Goal: Information Seeking & Learning: Learn about a topic

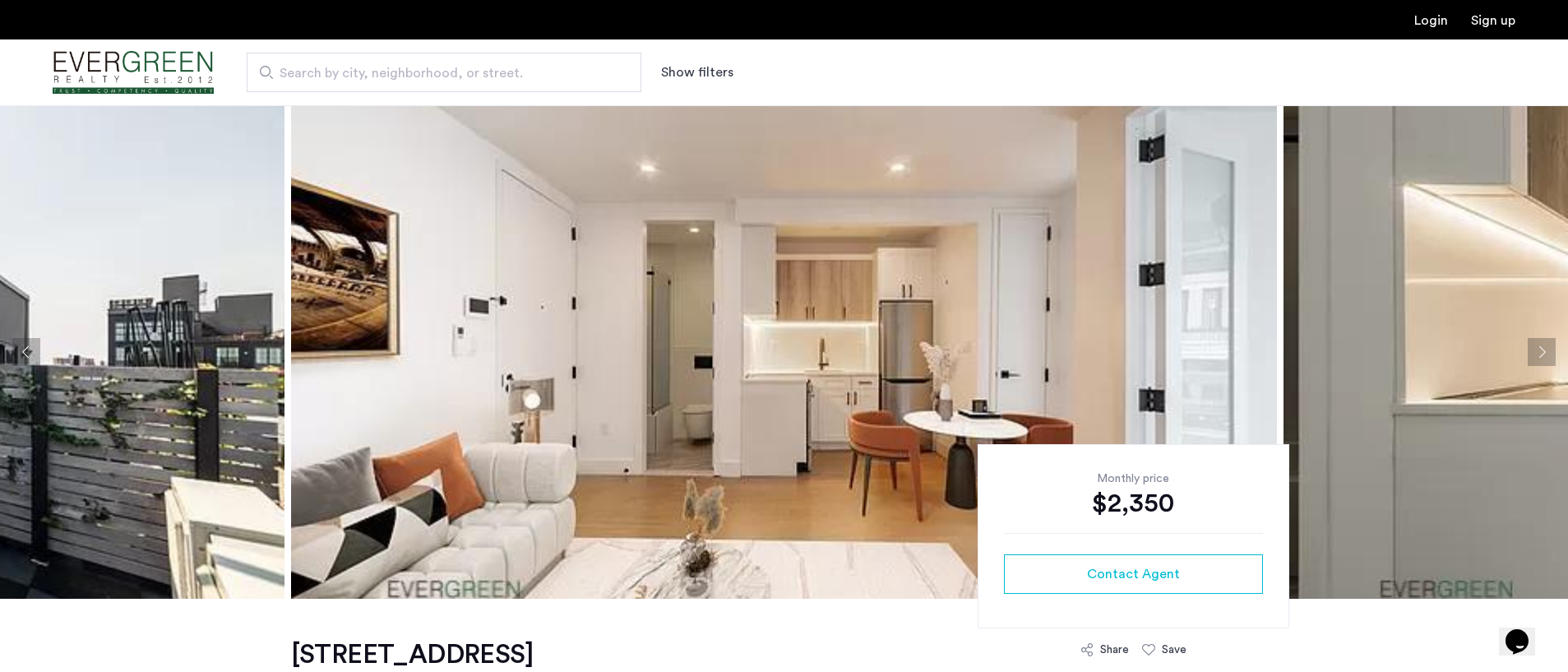
click at [1535, 352] on button "Next apartment" at bounding box center [1541, 352] width 28 height 28
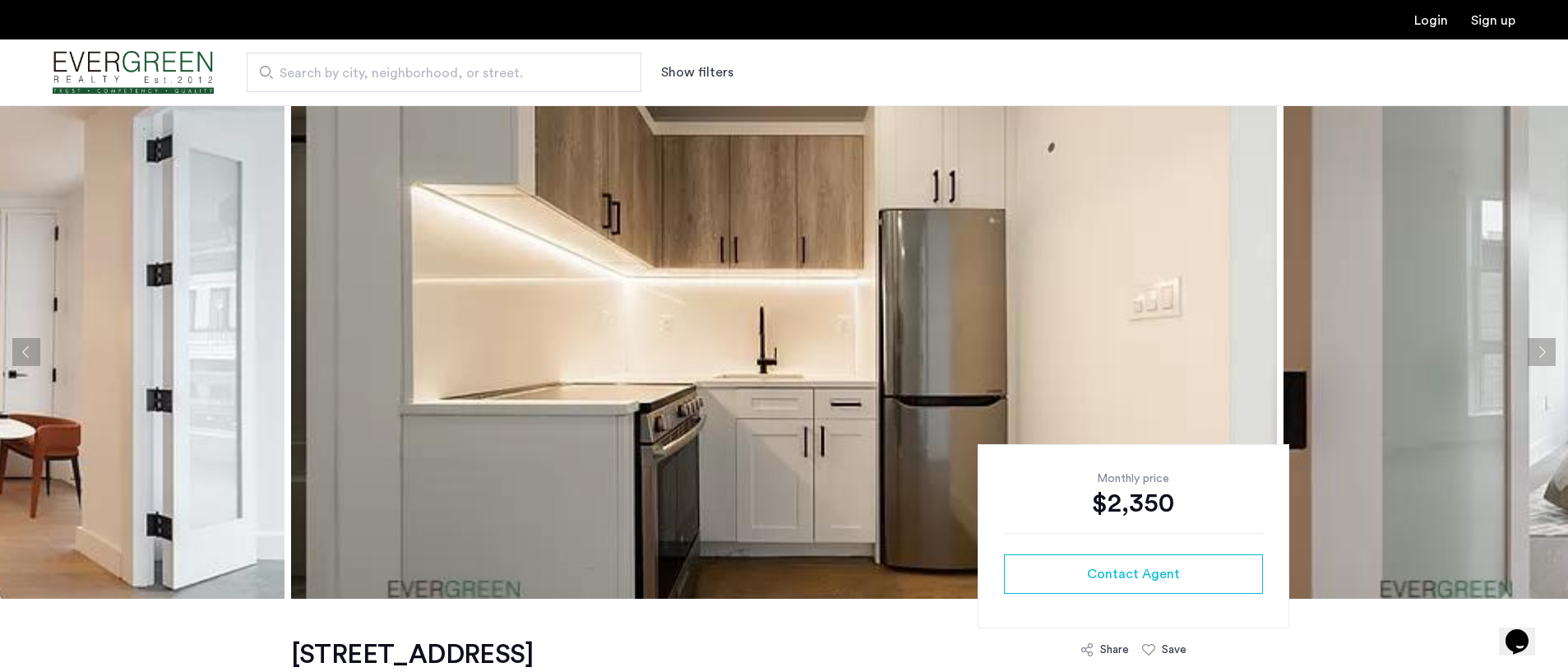
click at [1534, 352] on button "Next apartment" at bounding box center [1541, 352] width 28 height 28
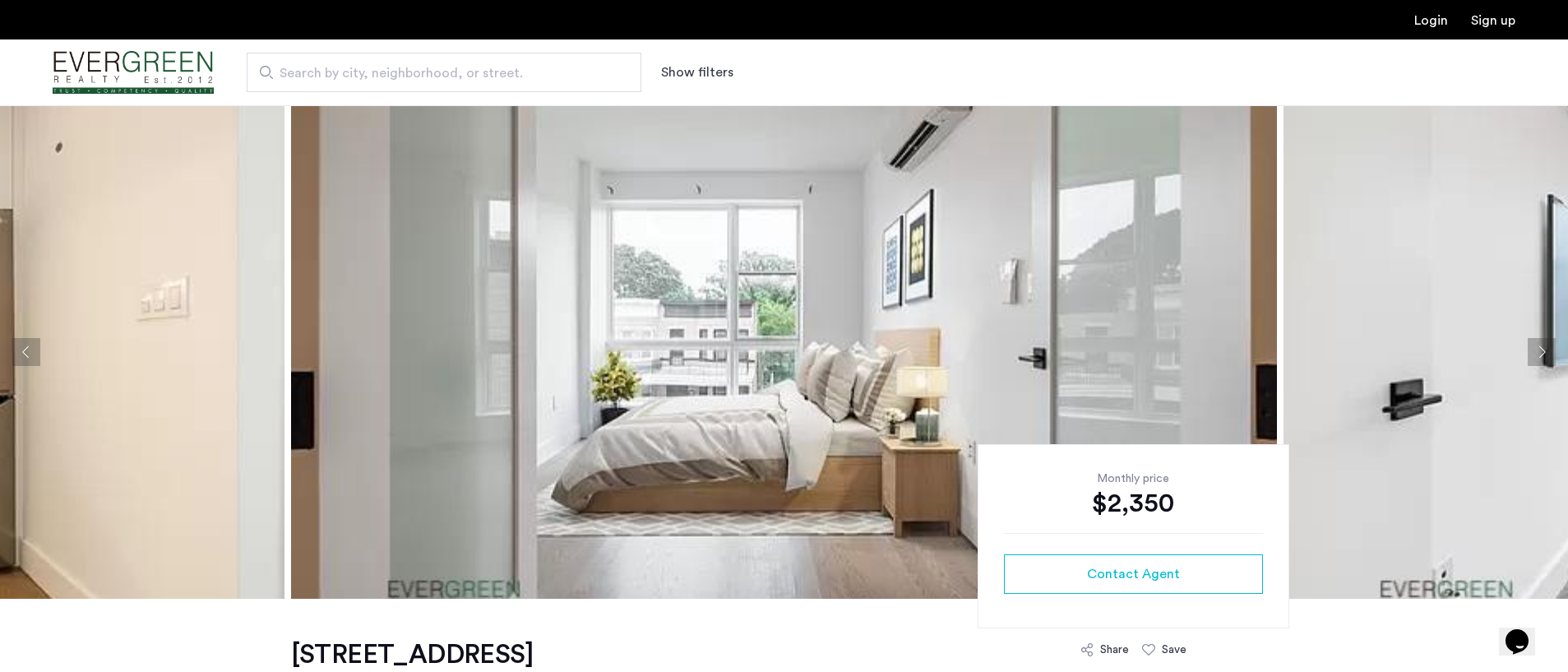
click at [1534, 352] on button "Next apartment" at bounding box center [1541, 352] width 28 height 28
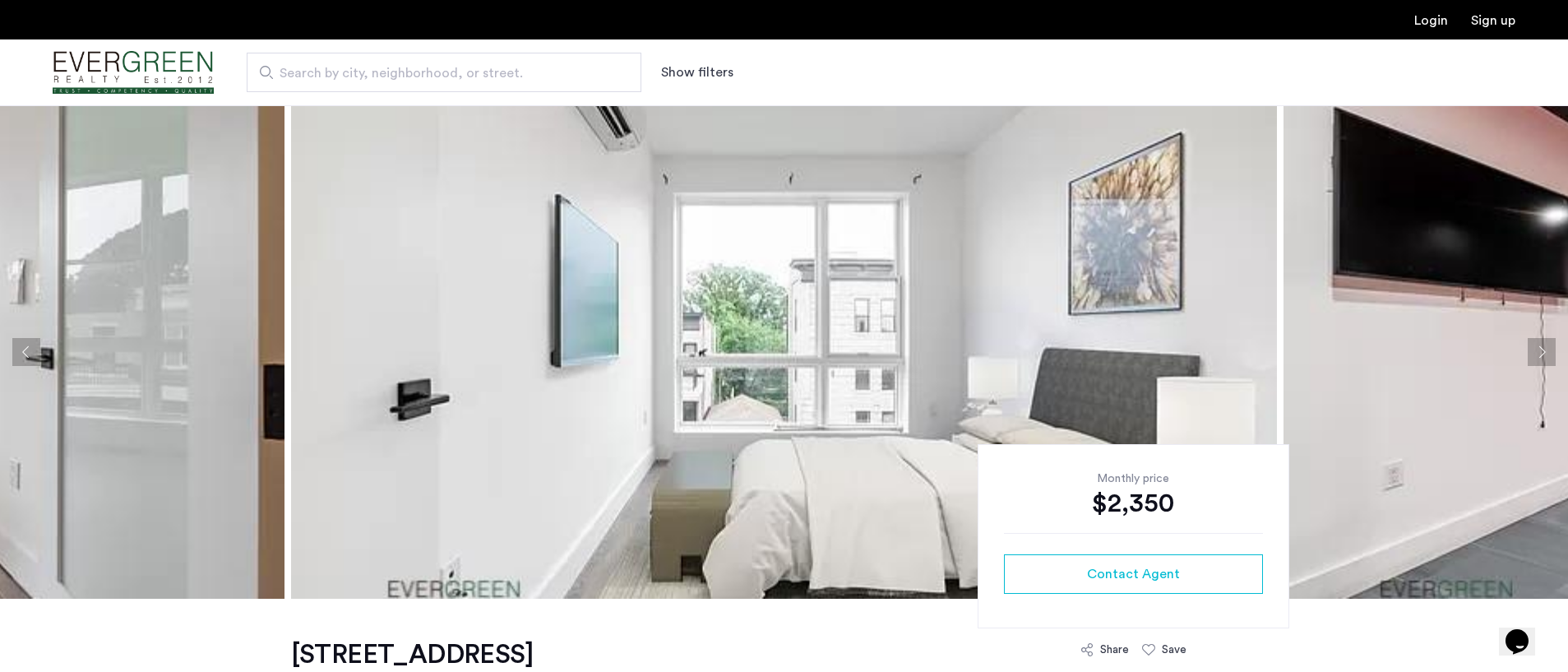
click at [1534, 352] on button "Next apartment" at bounding box center [1541, 352] width 28 height 28
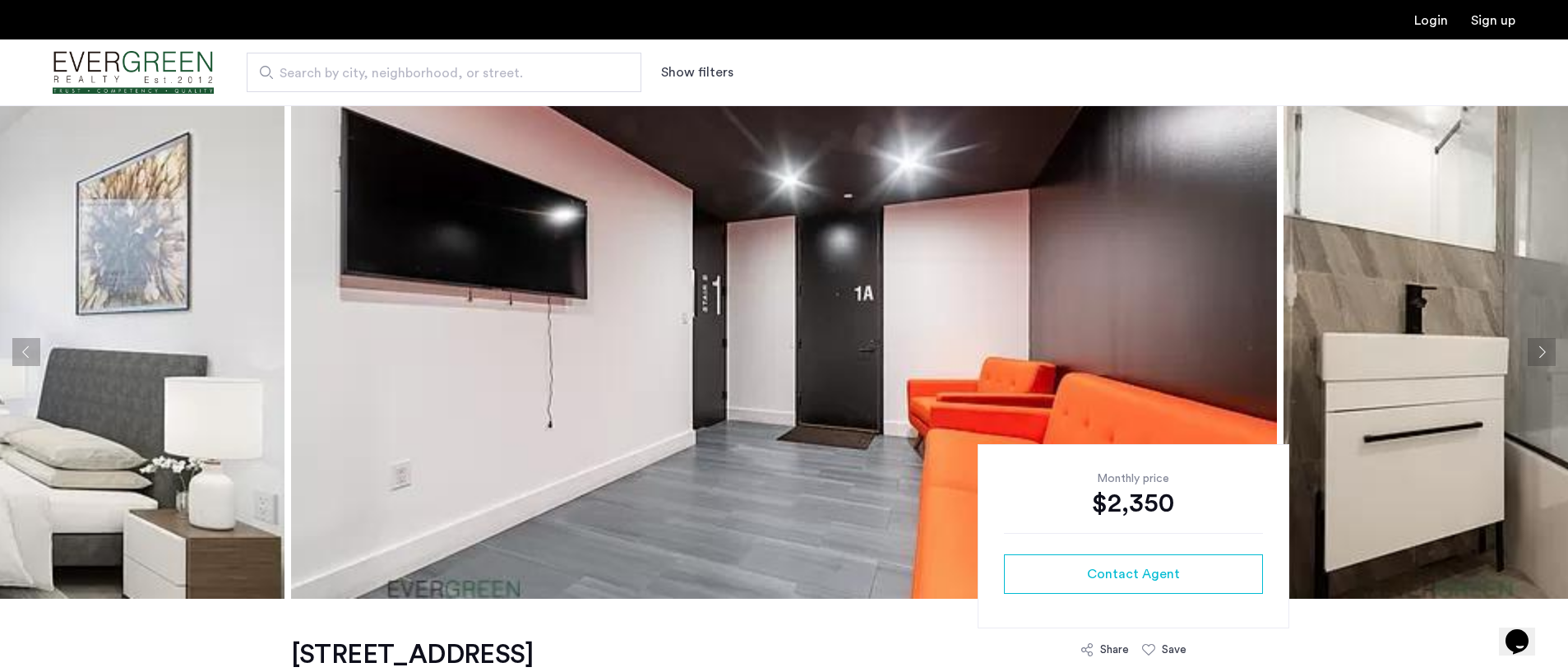
click at [1534, 352] on button "Next apartment" at bounding box center [1541, 352] width 28 height 28
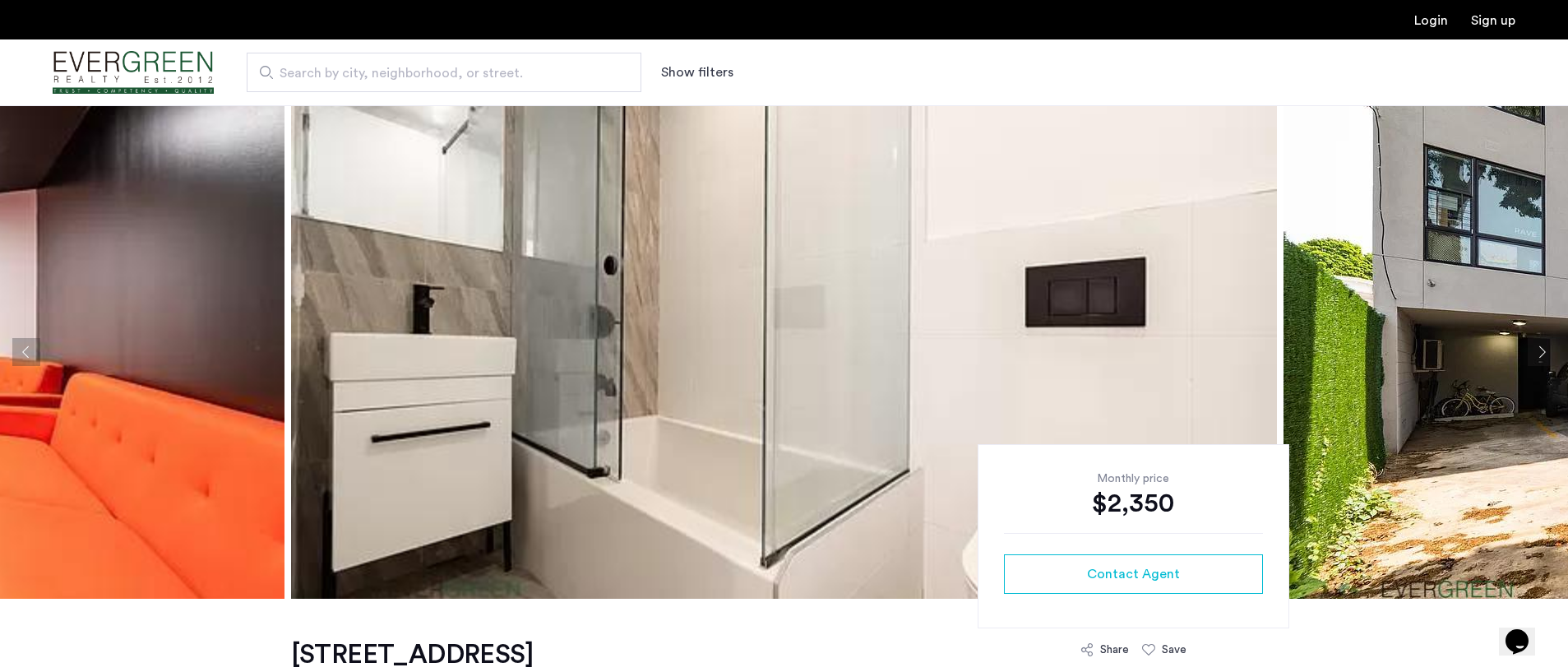
click at [1534, 352] on button "Next apartment" at bounding box center [1541, 352] width 28 height 28
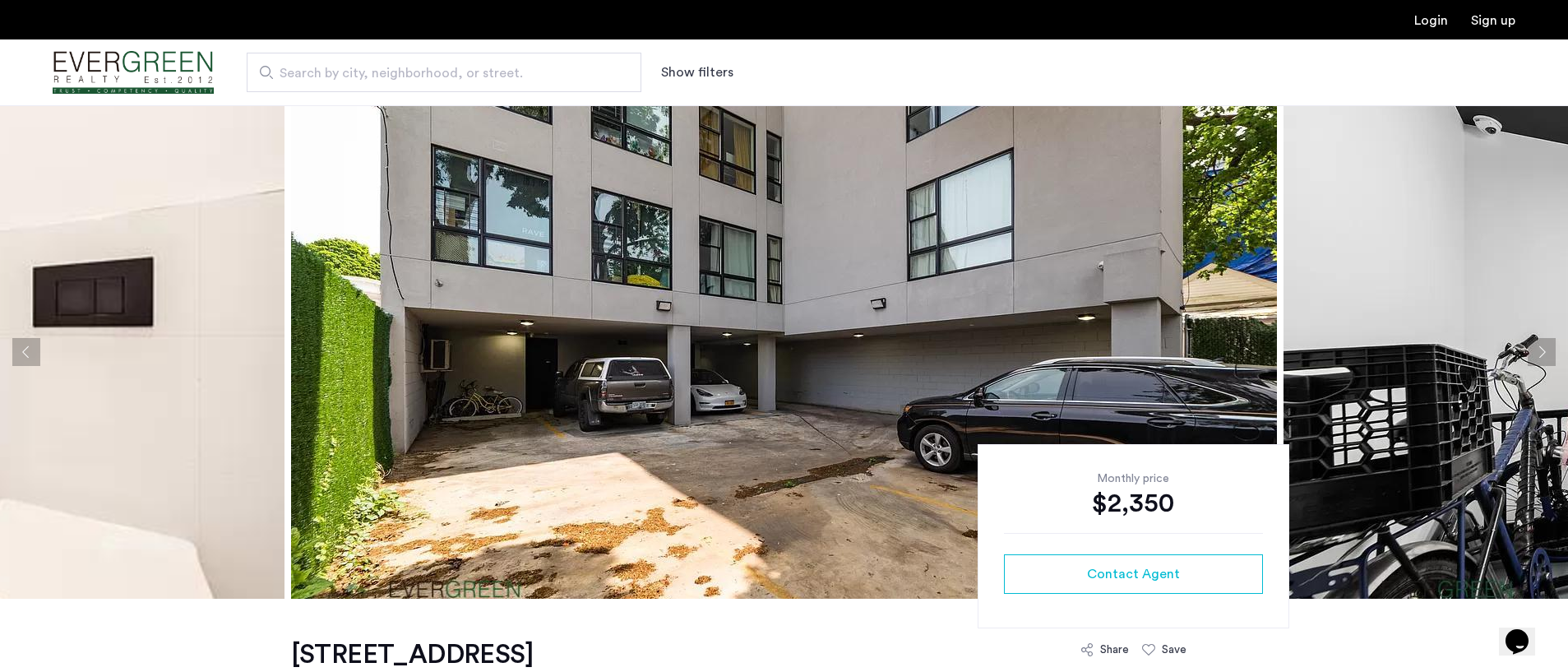
click at [1534, 352] on button "Next apartment" at bounding box center [1541, 352] width 28 height 28
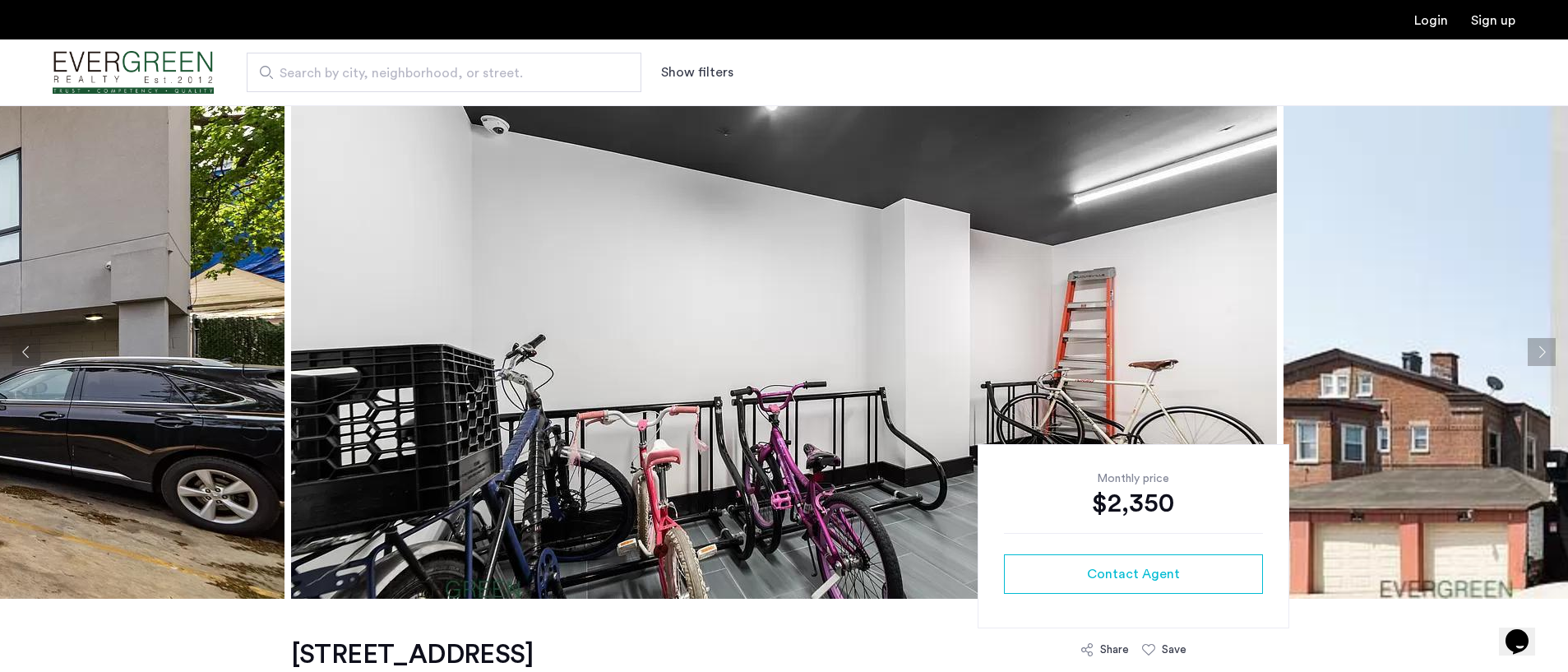
click at [1534, 352] on button "Next apartment" at bounding box center [1541, 352] width 28 height 28
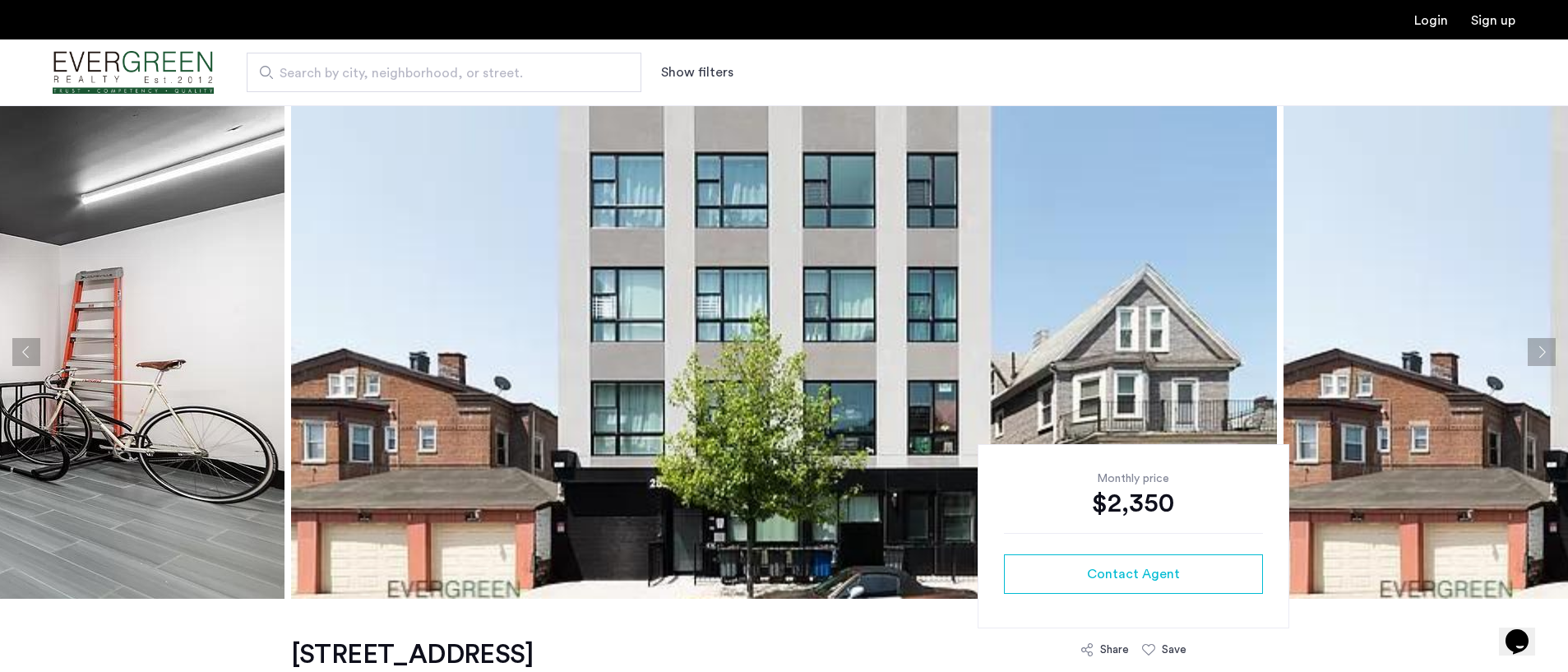
click at [1534, 352] on button "Next apartment" at bounding box center [1541, 352] width 28 height 28
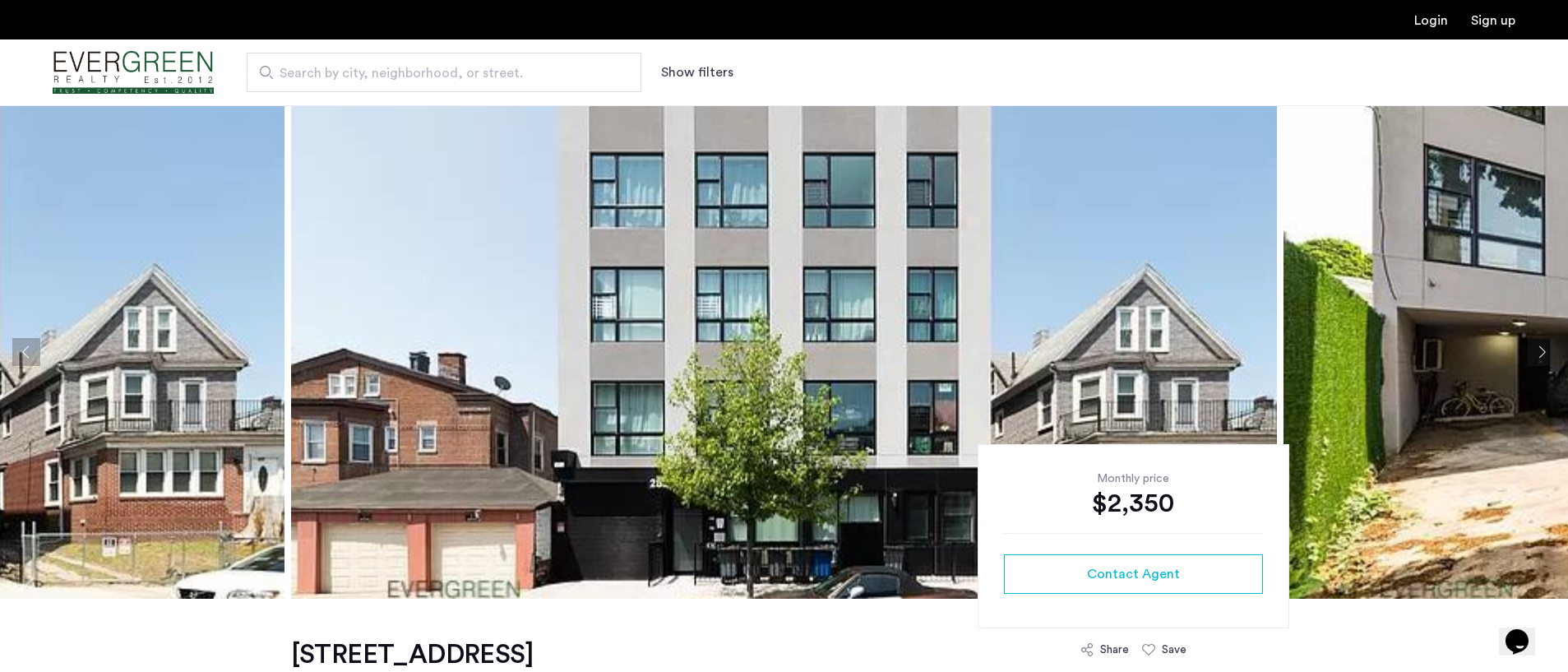
click at [1534, 352] on button "Next apartment" at bounding box center [1541, 352] width 28 height 28
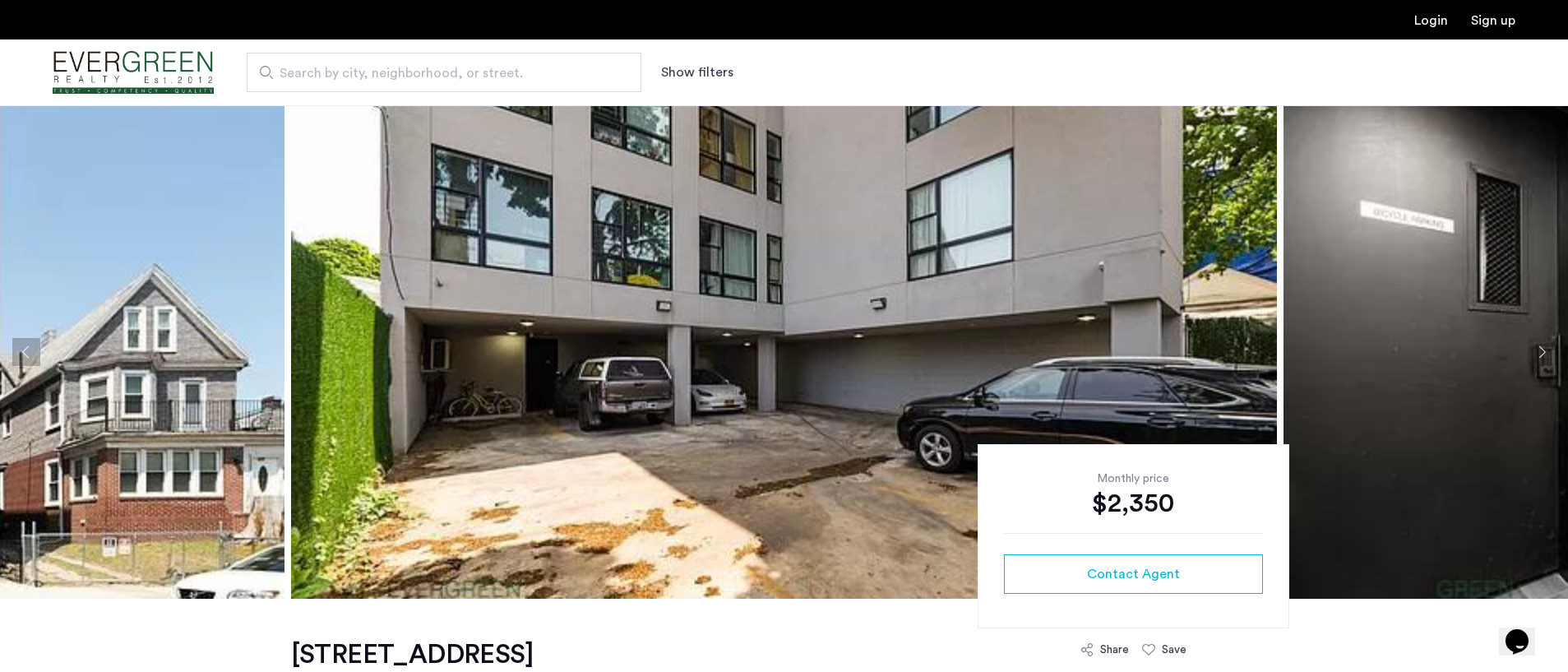
click at [1534, 352] on button "Next apartment" at bounding box center [1541, 352] width 28 height 28
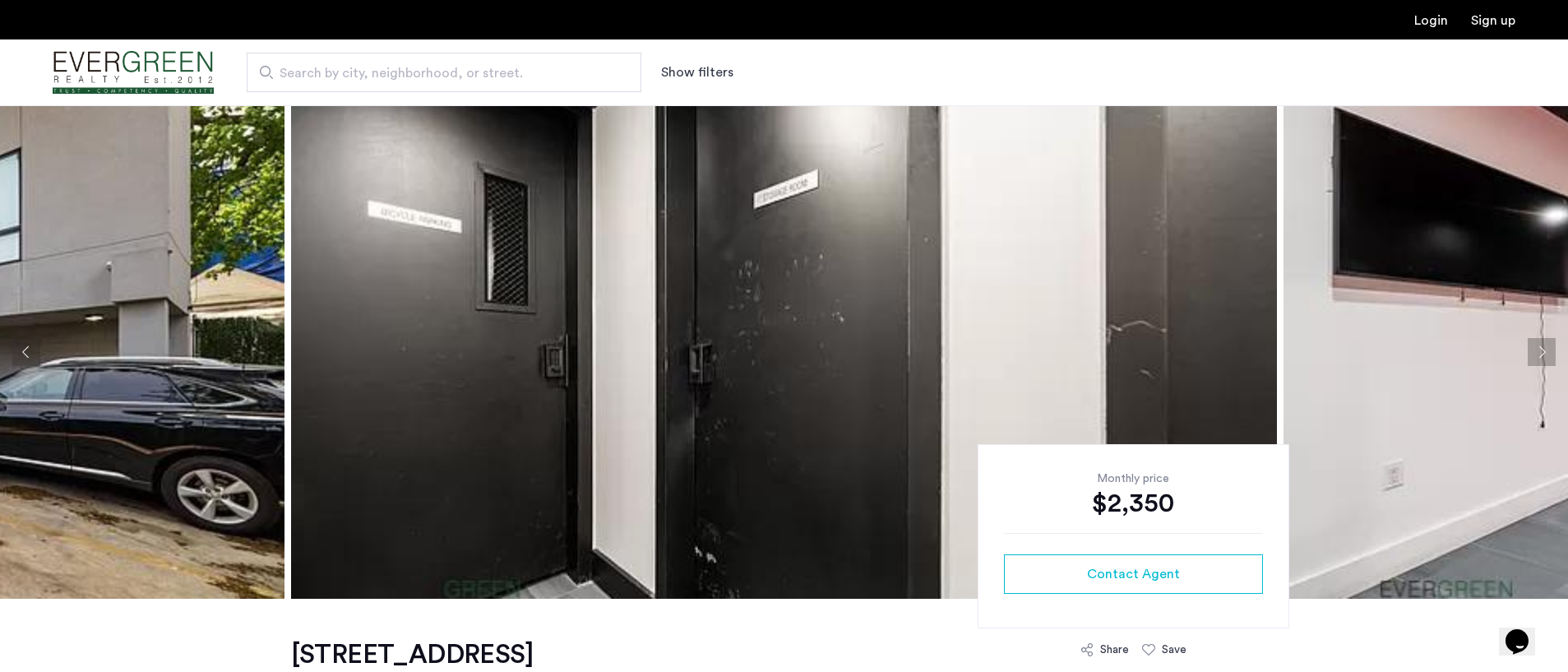
click at [1533, 352] on button "Next apartment" at bounding box center [1541, 352] width 28 height 28
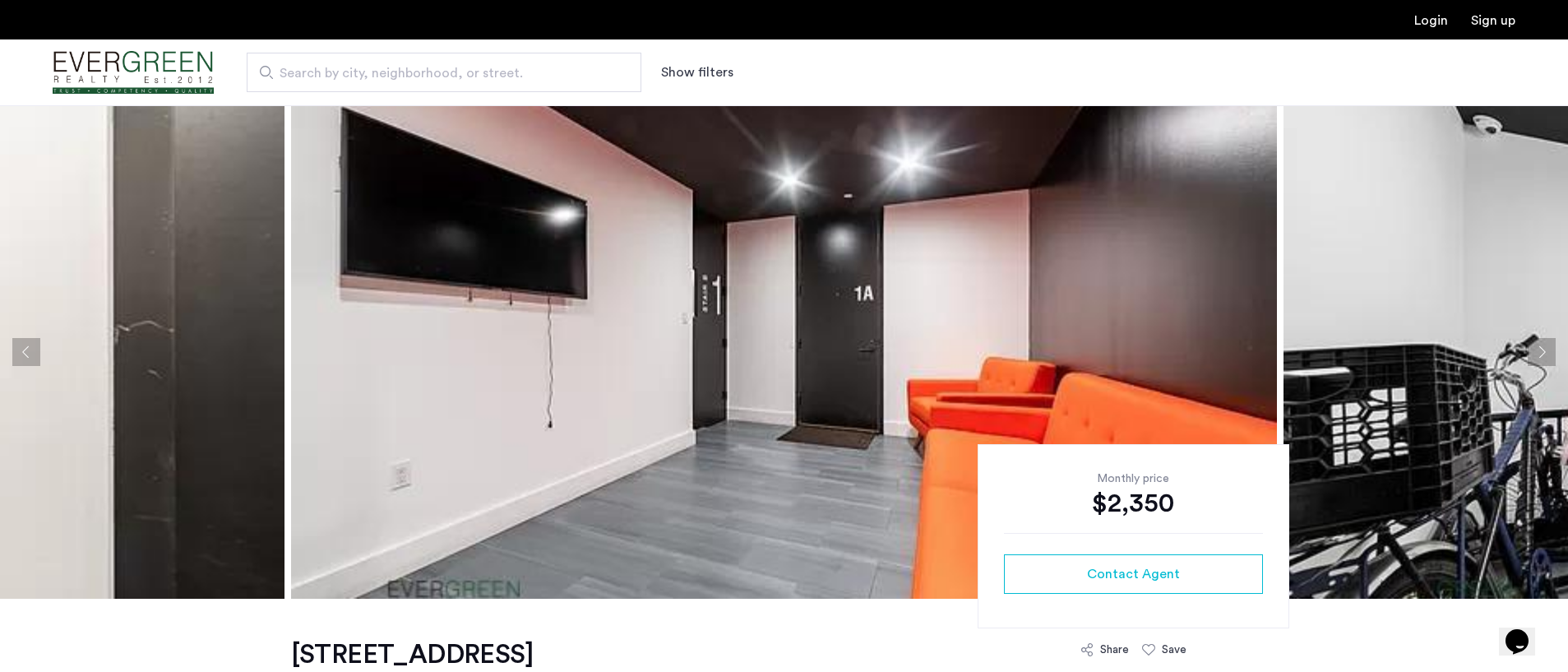
click at [1533, 352] on button "Next apartment" at bounding box center [1541, 352] width 28 height 28
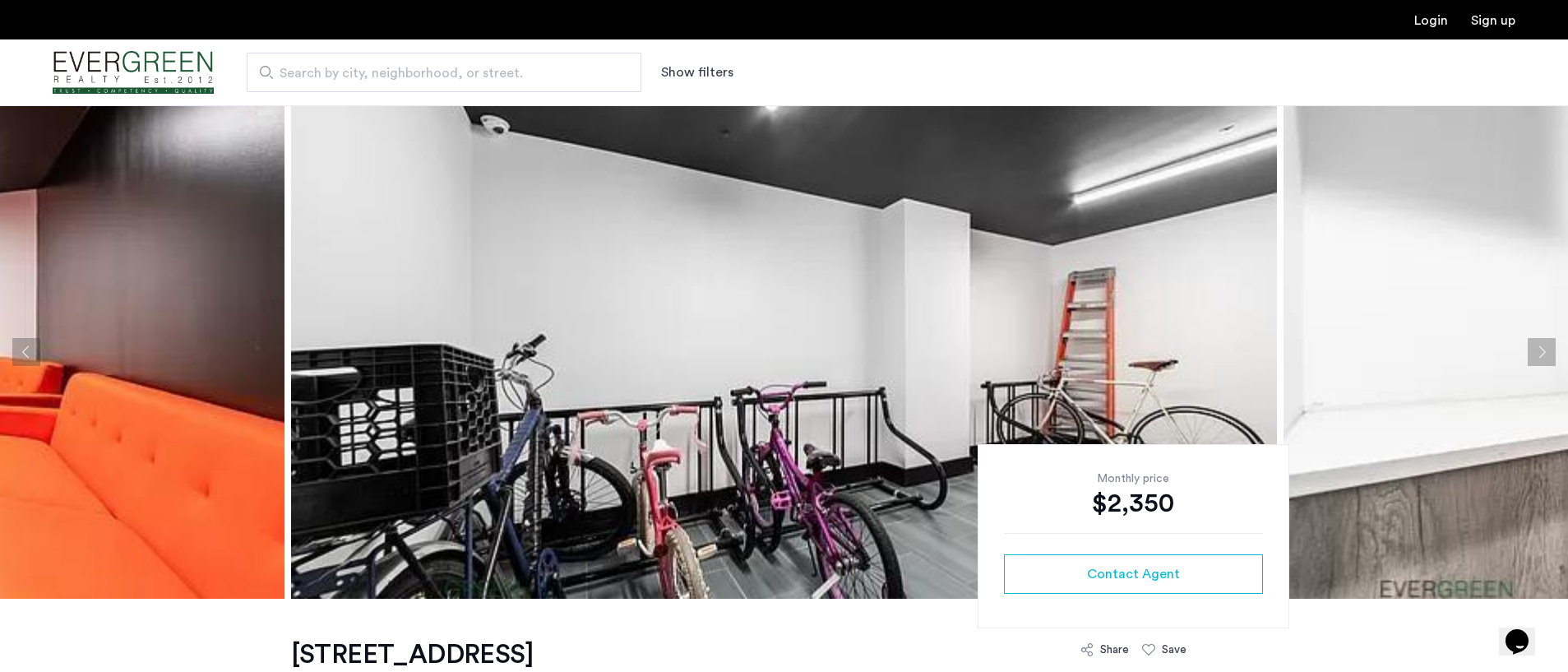
click at [1532, 352] on button "Next apartment" at bounding box center [1541, 352] width 28 height 28
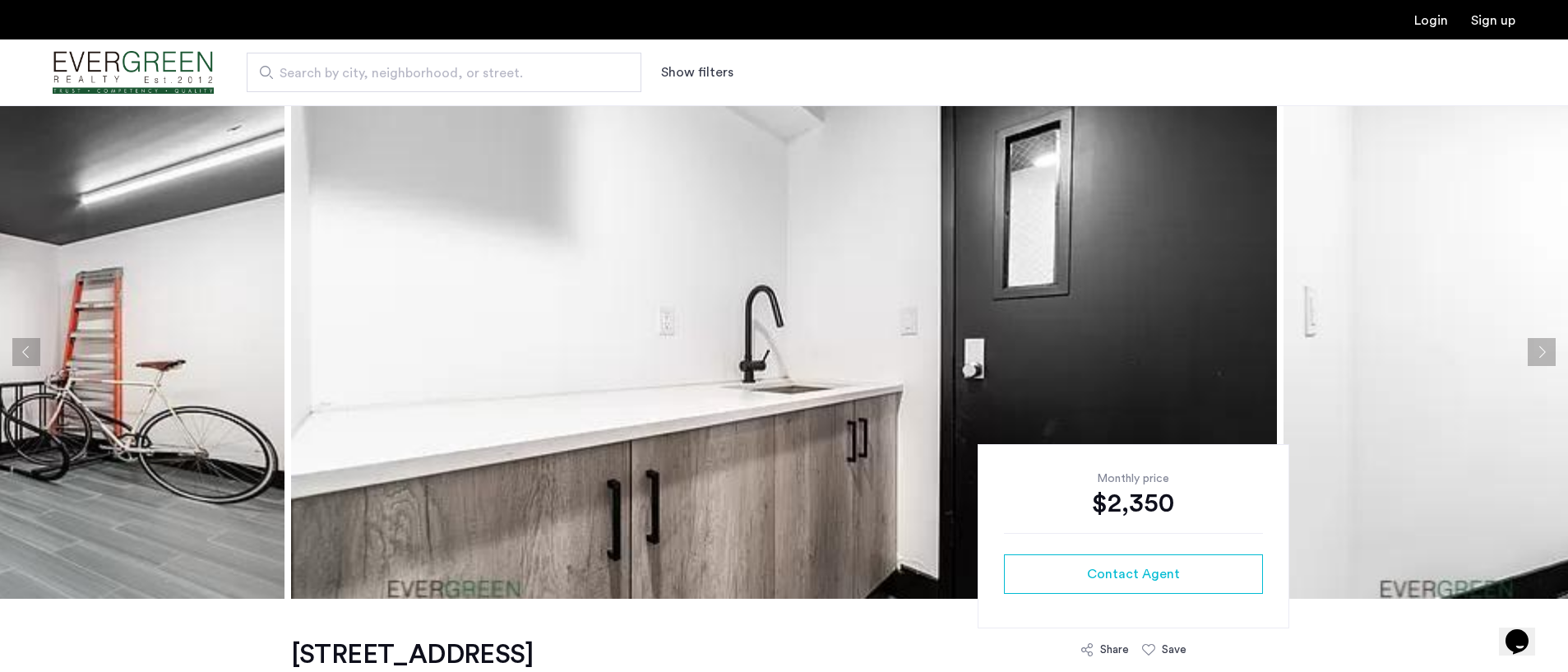
click at [1529, 352] on button "Next apartment" at bounding box center [1541, 352] width 28 height 28
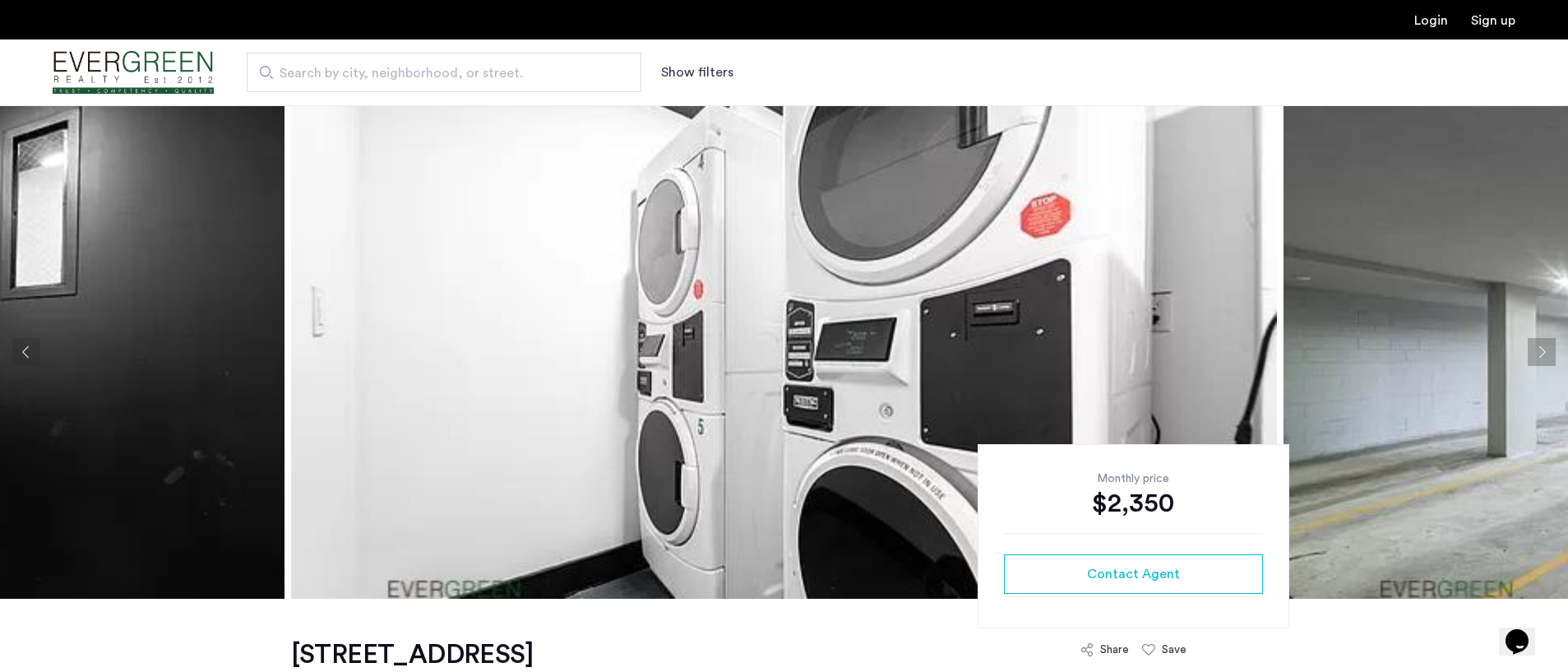
click at [1529, 352] on button "Next apartment" at bounding box center [1541, 352] width 28 height 28
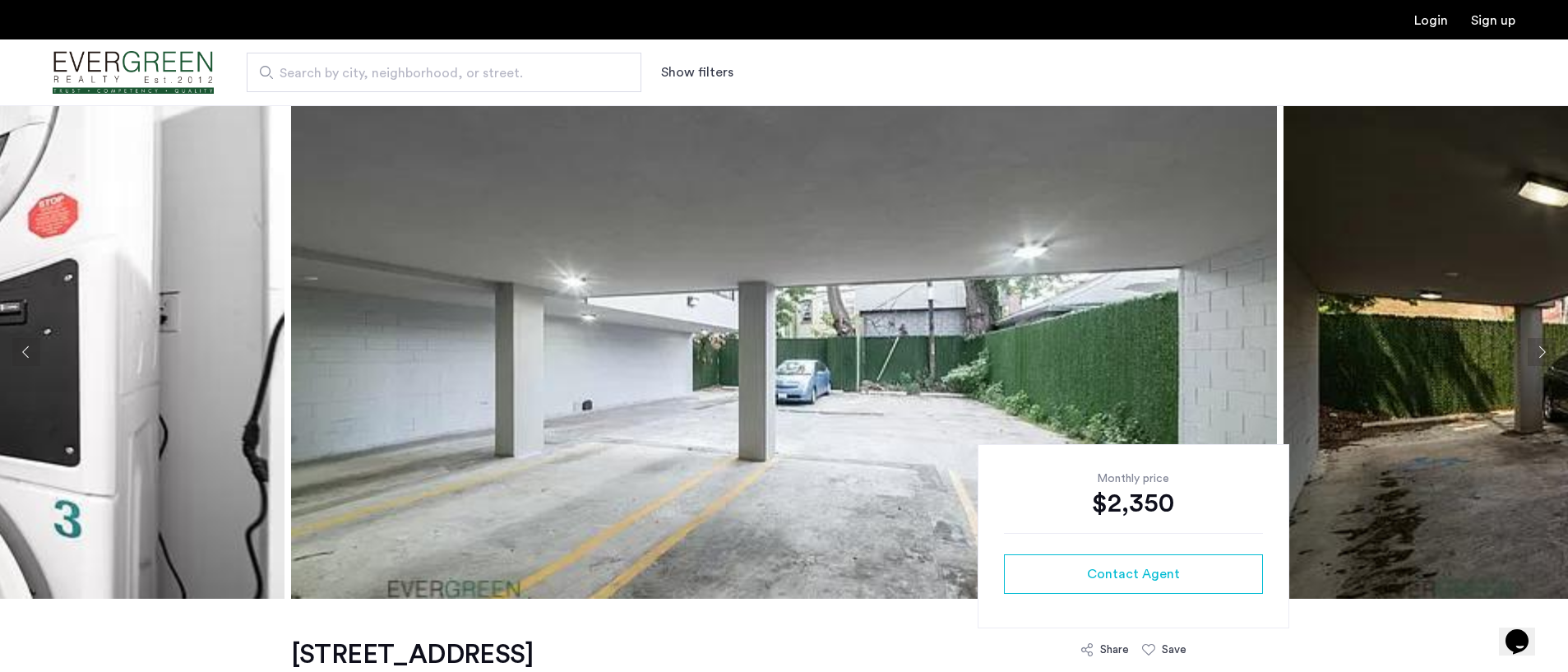
click at [1529, 352] on button "Next apartment" at bounding box center [1541, 352] width 28 height 28
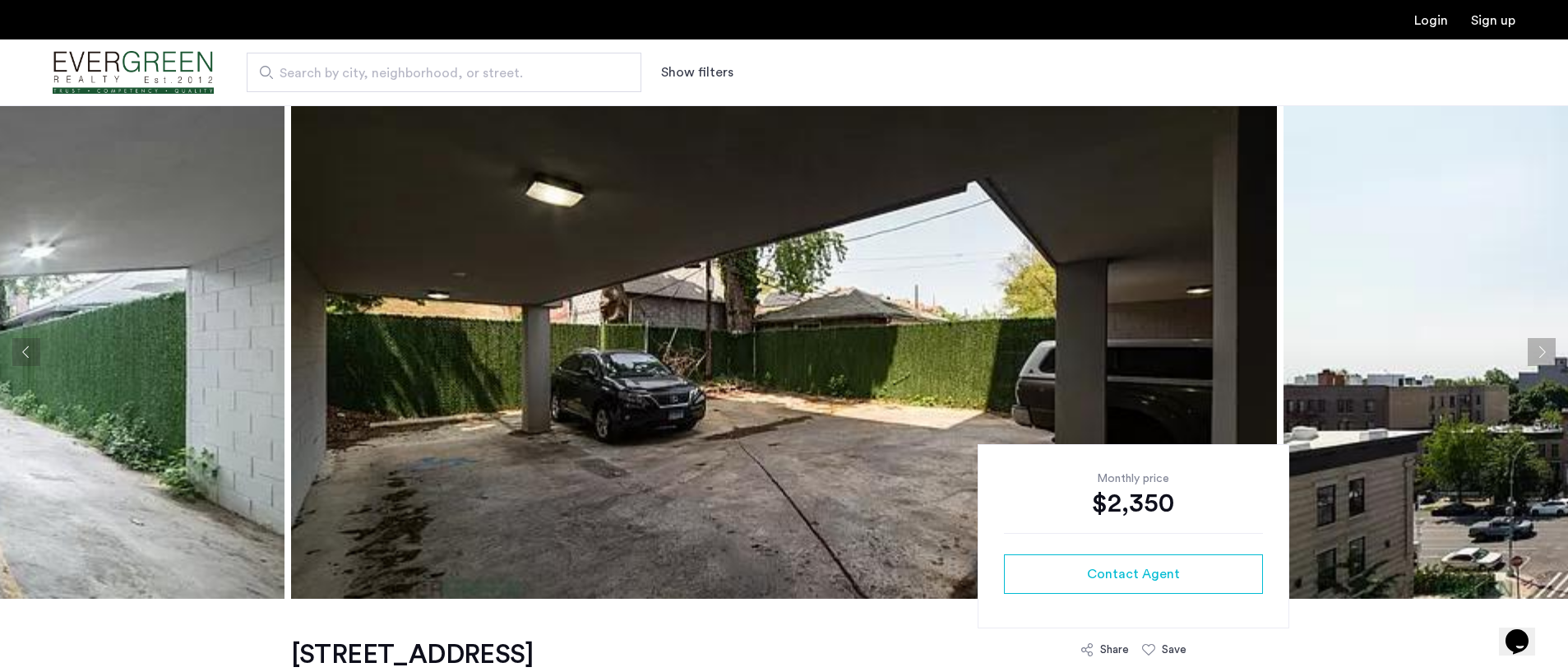
click at [1529, 352] on button "Next apartment" at bounding box center [1541, 352] width 28 height 28
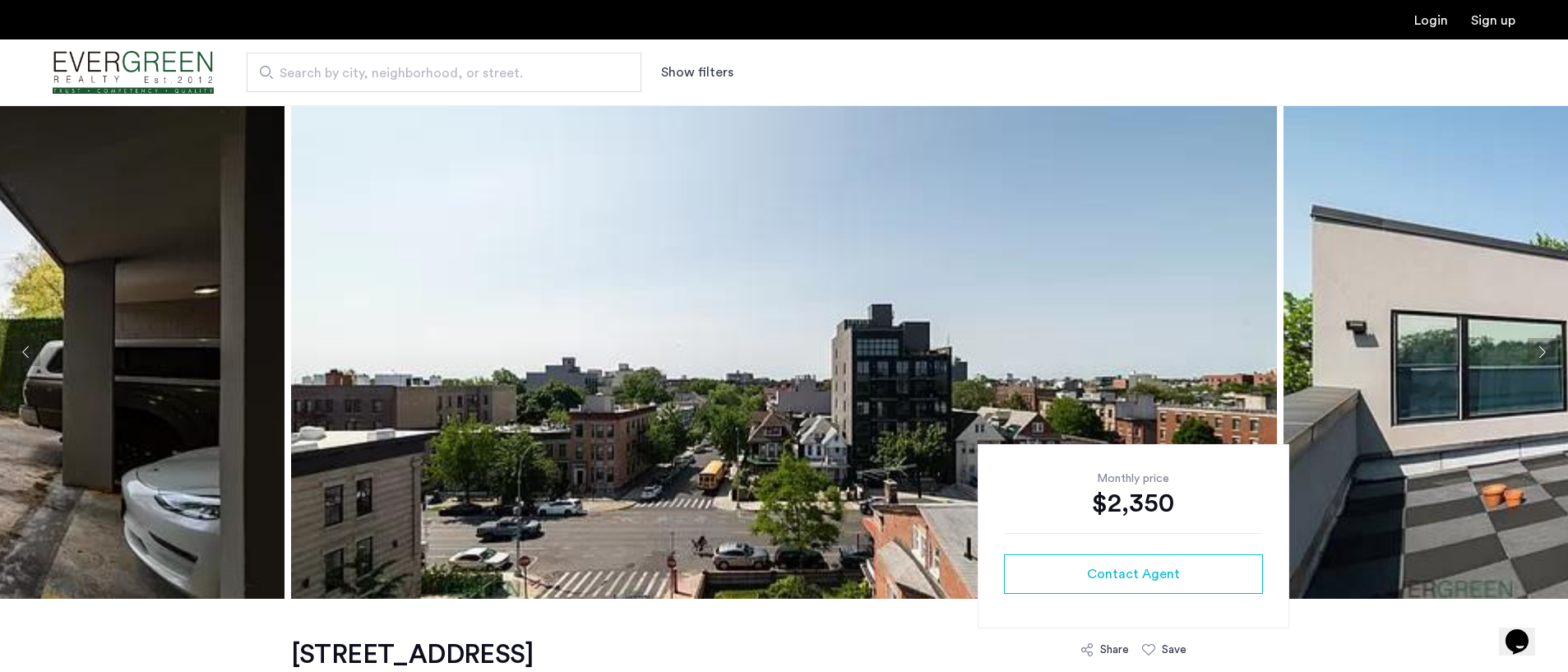
click at [1529, 352] on button "Next apartment" at bounding box center [1541, 352] width 28 height 28
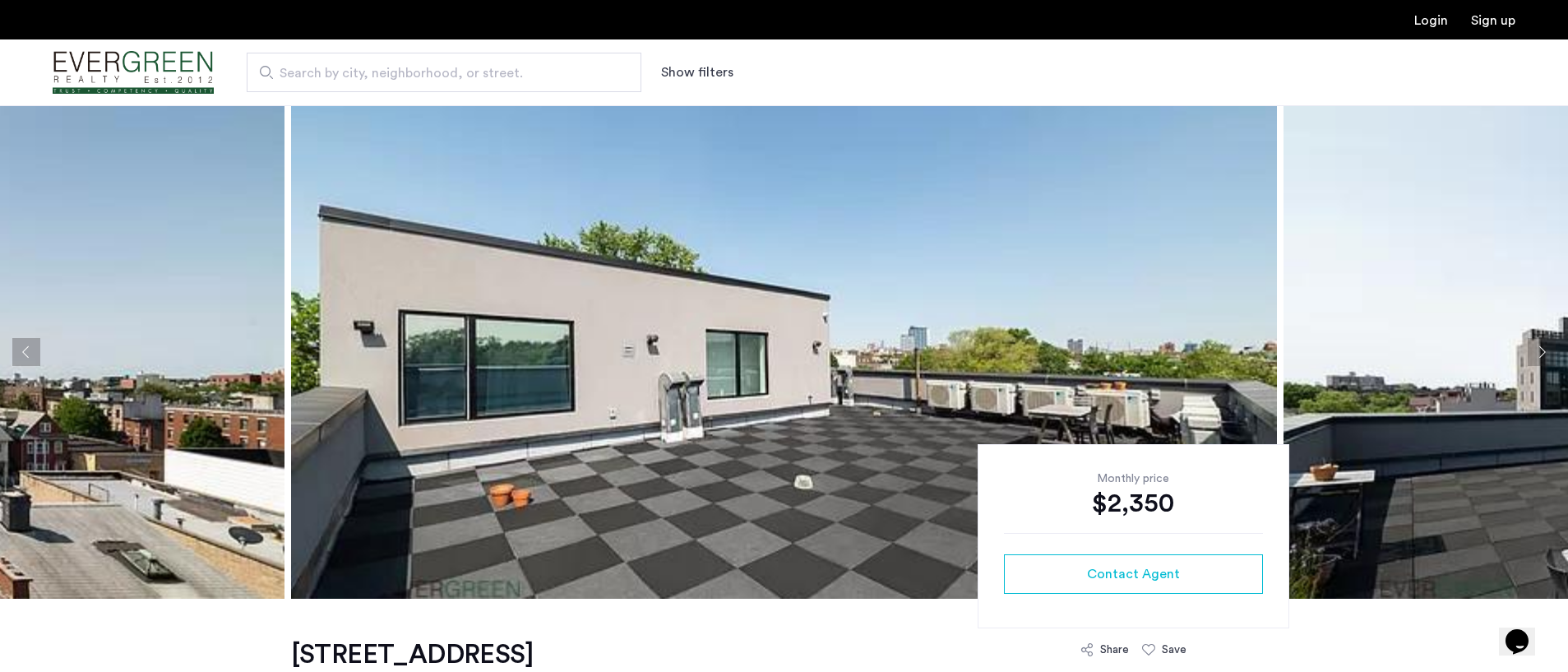
click at [1529, 352] on button "Next apartment" at bounding box center [1541, 352] width 28 height 28
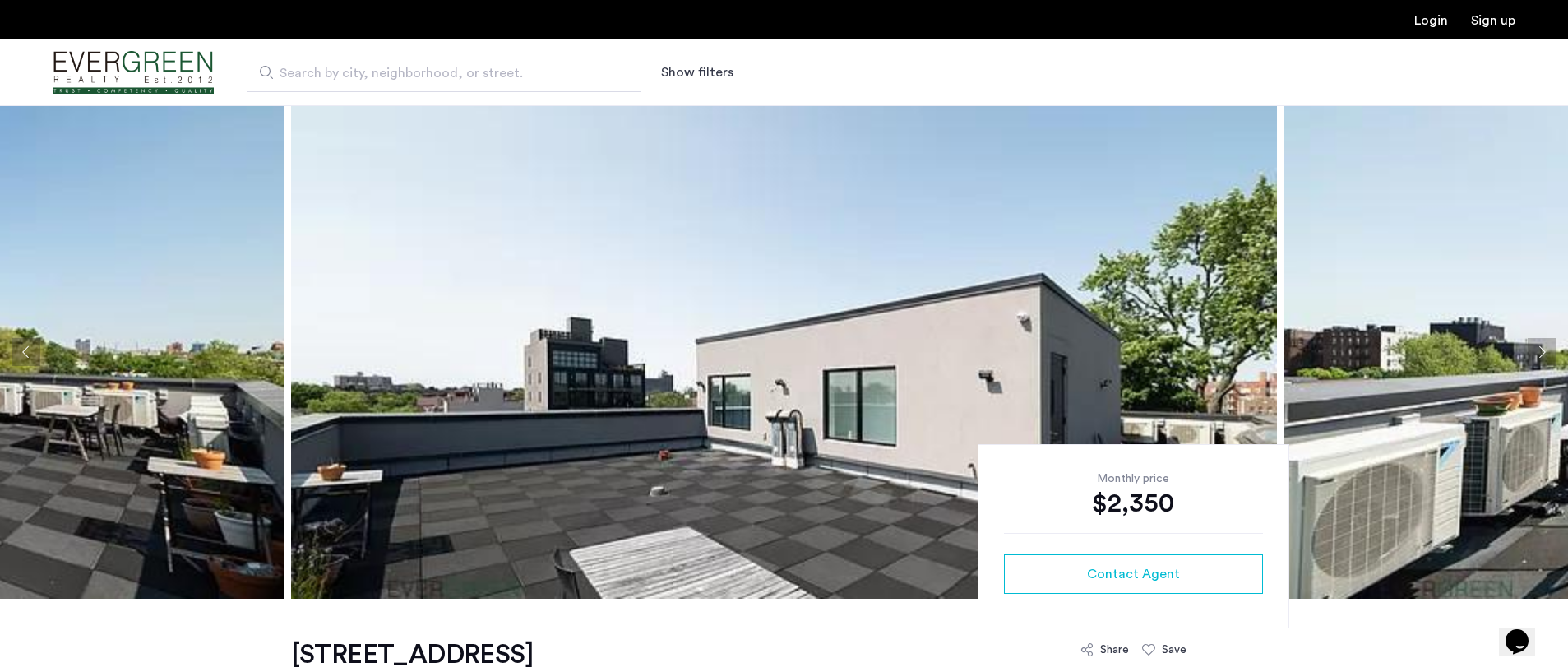
click at [1529, 352] on button "Next apartment" at bounding box center [1541, 352] width 28 height 28
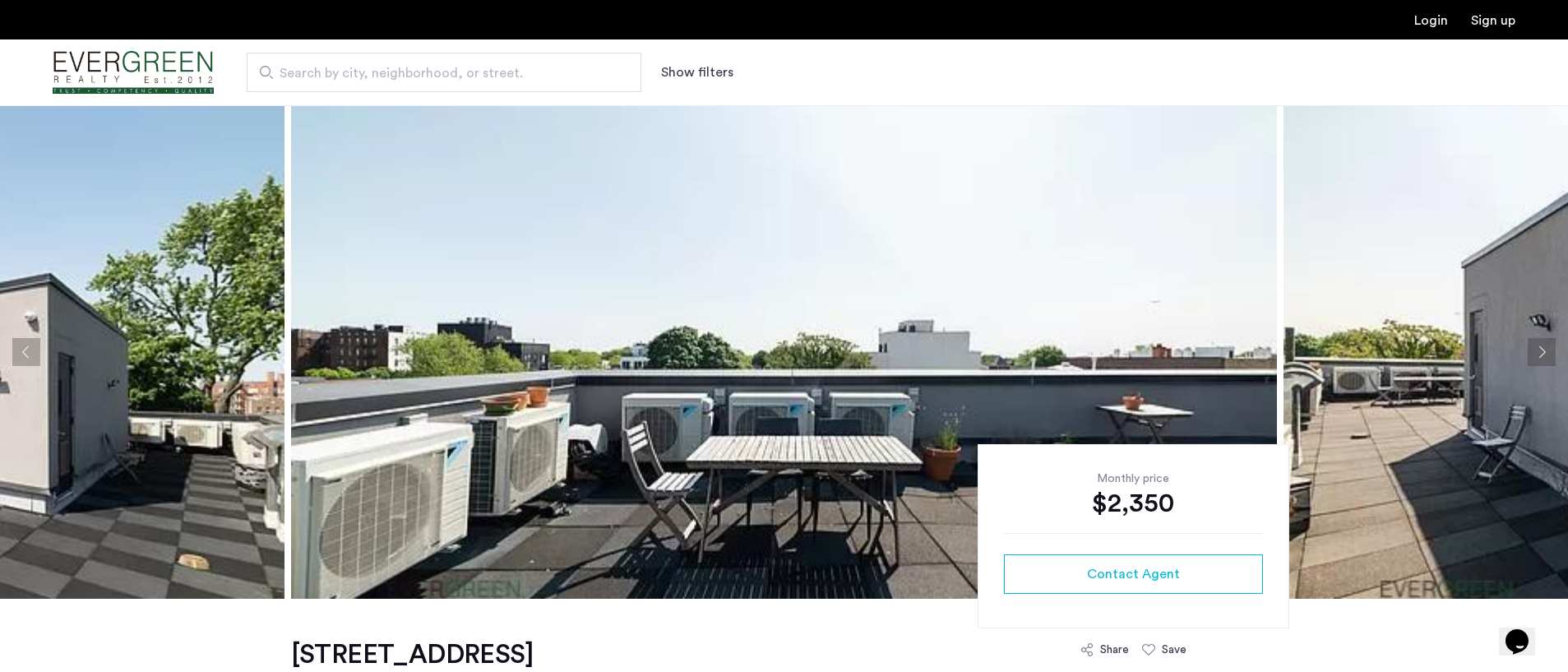
click at [1529, 352] on button "Next apartment" at bounding box center [1541, 352] width 28 height 28
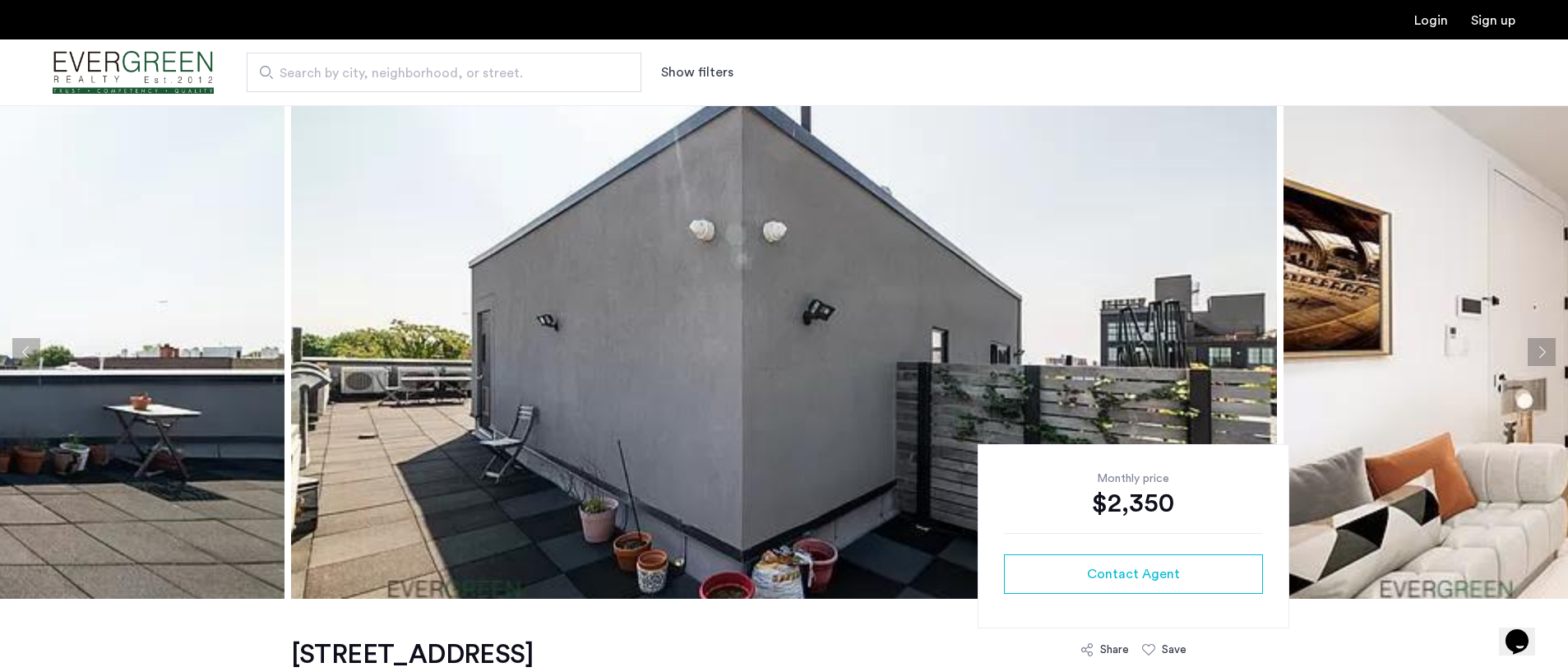
click at [1529, 352] on button "Next apartment" at bounding box center [1541, 352] width 28 height 28
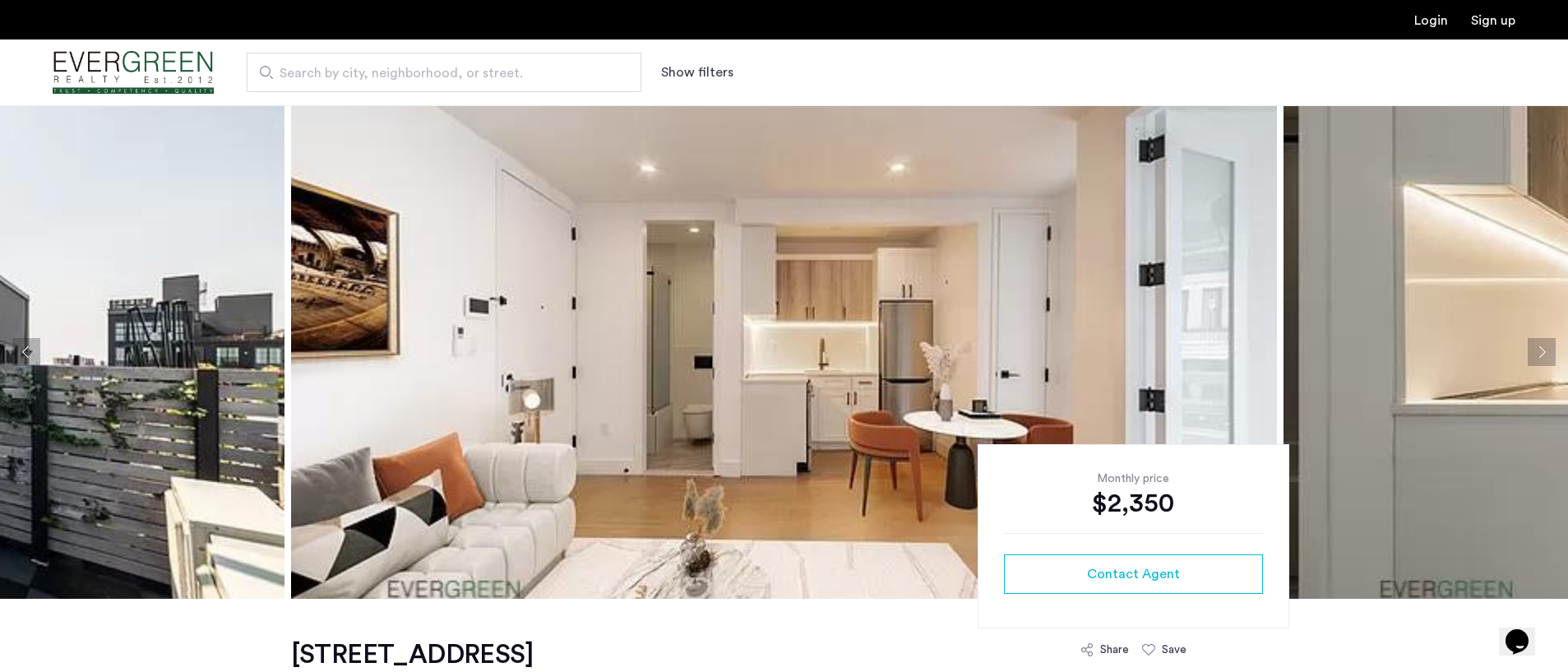
click at [1541, 356] on button "Next apartment" at bounding box center [1541, 352] width 28 height 28
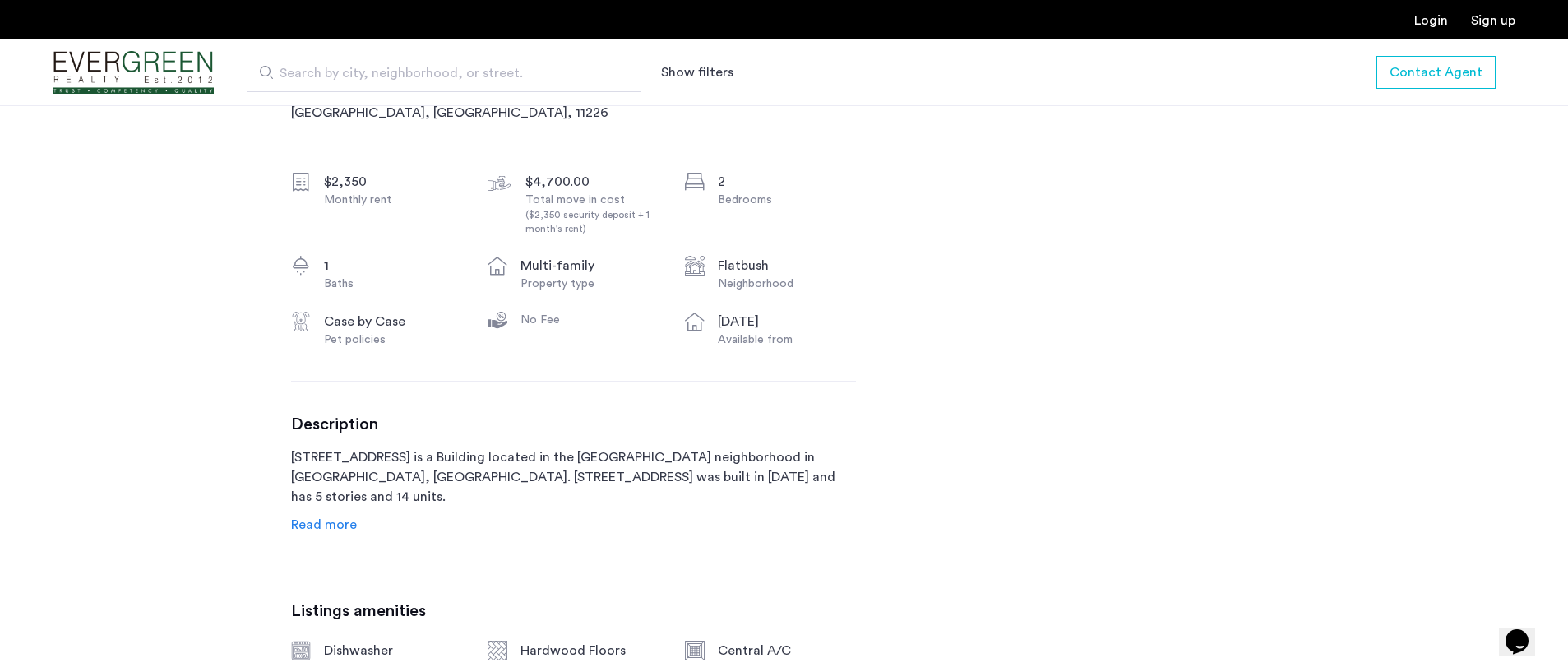
scroll to position [576, 0]
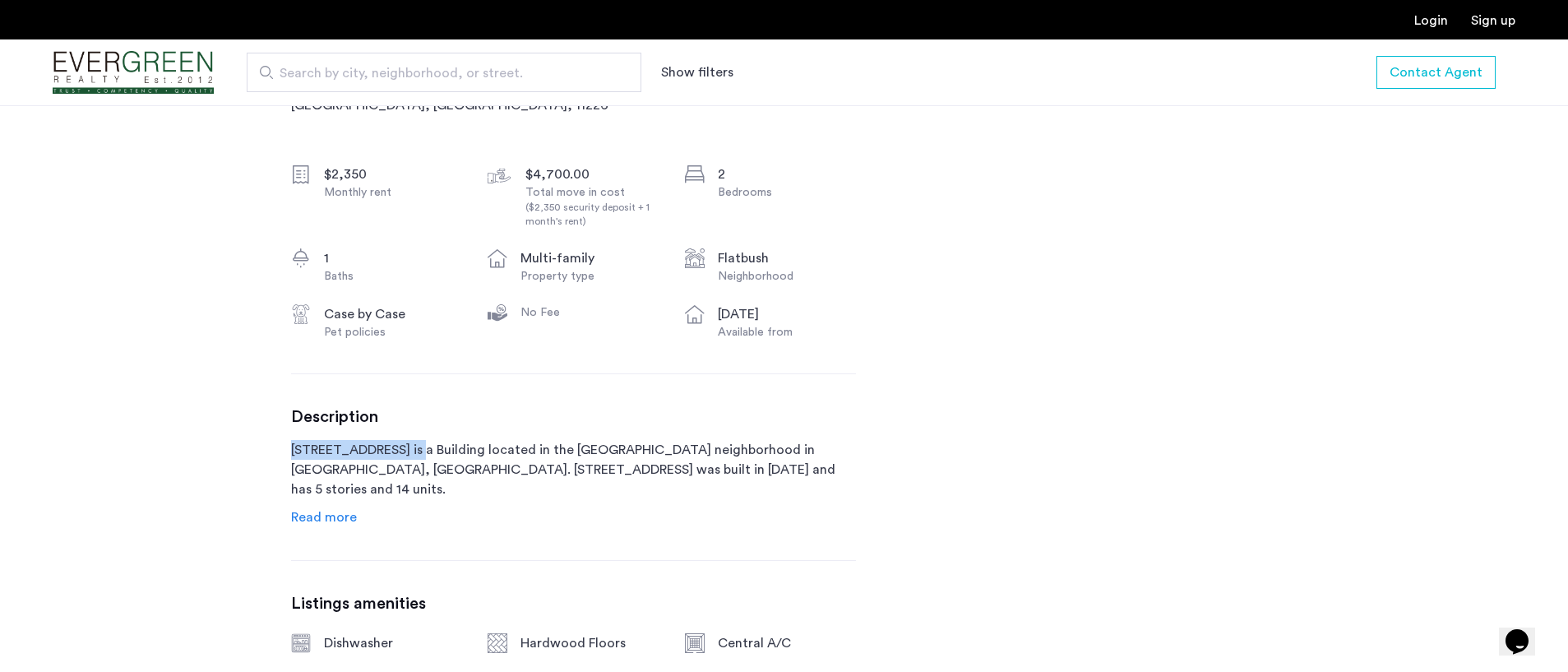
drag, startPoint x: 287, startPoint y: 449, endPoint x: 401, endPoint y: 442, distance: 114.2
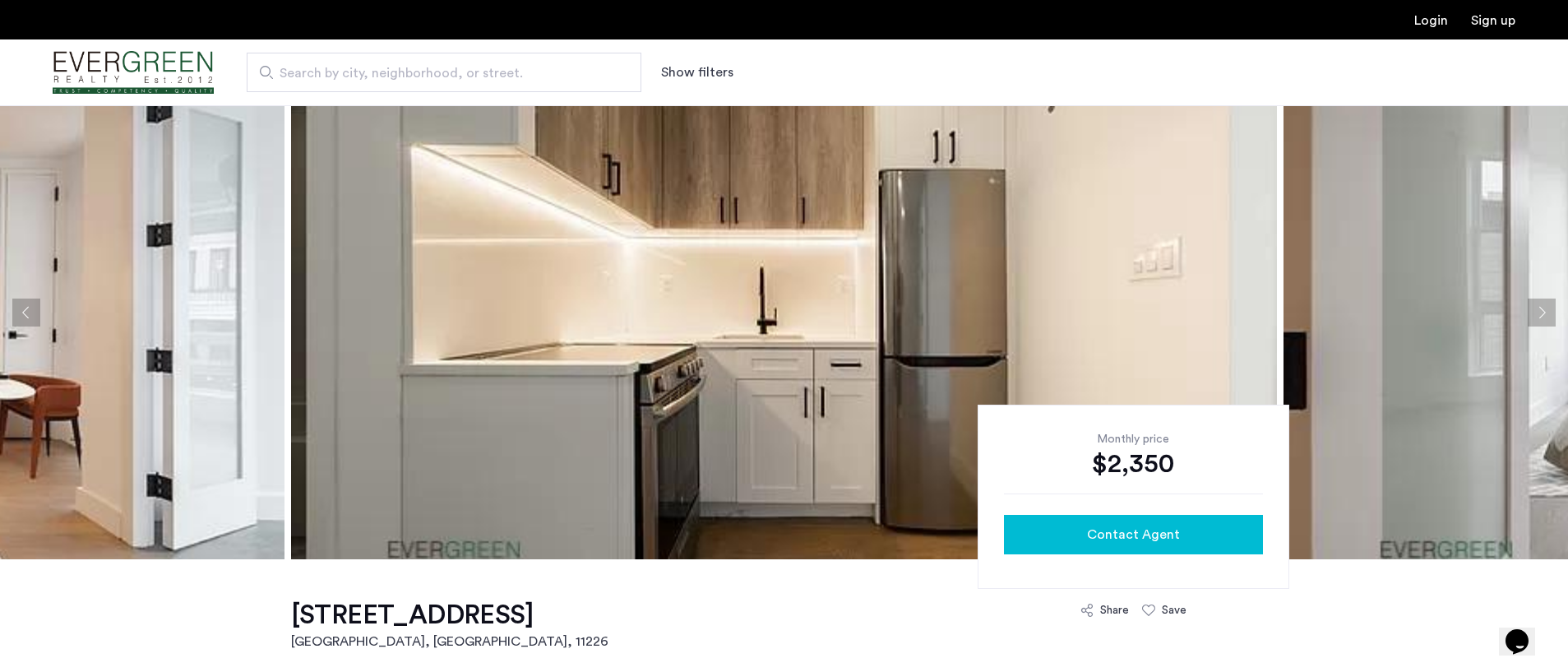
scroll to position [0, 0]
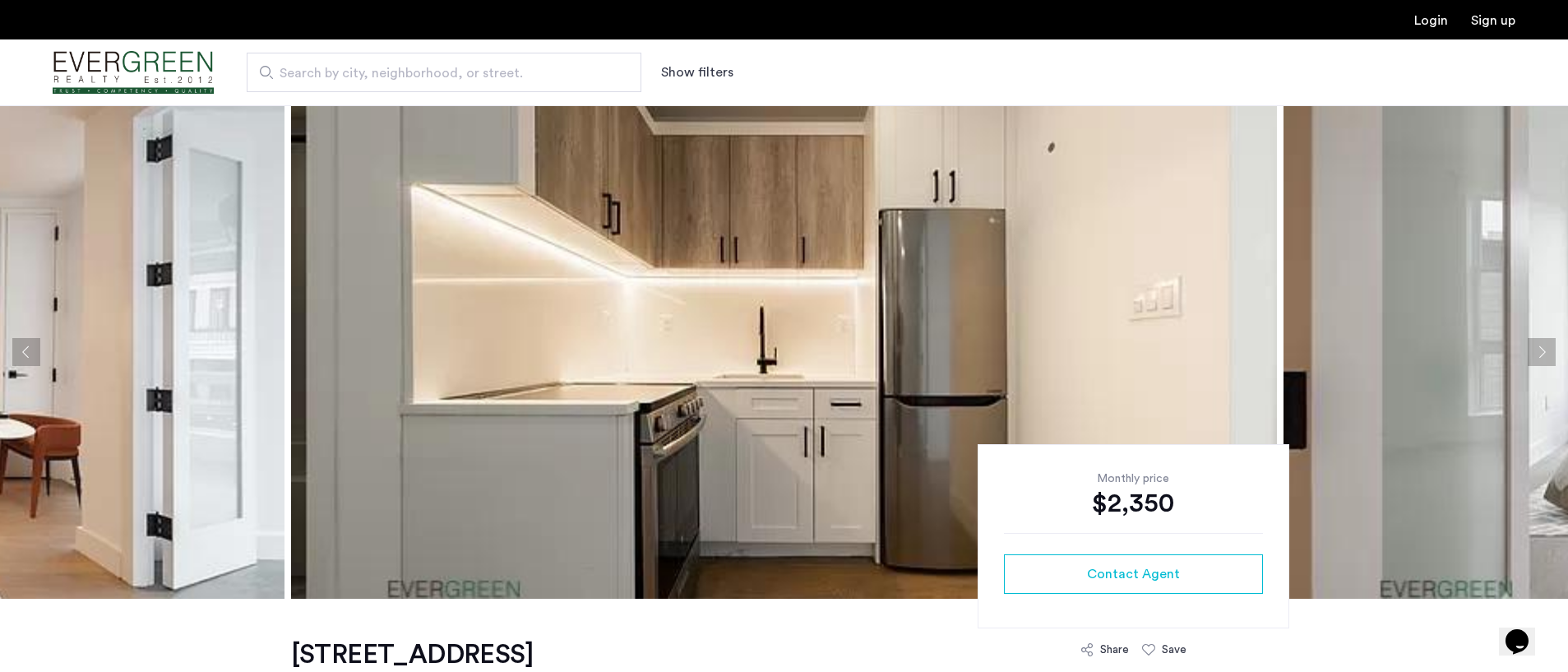
click at [1539, 352] on button "Next apartment" at bounding box center [1541, 352] width 28 height 28
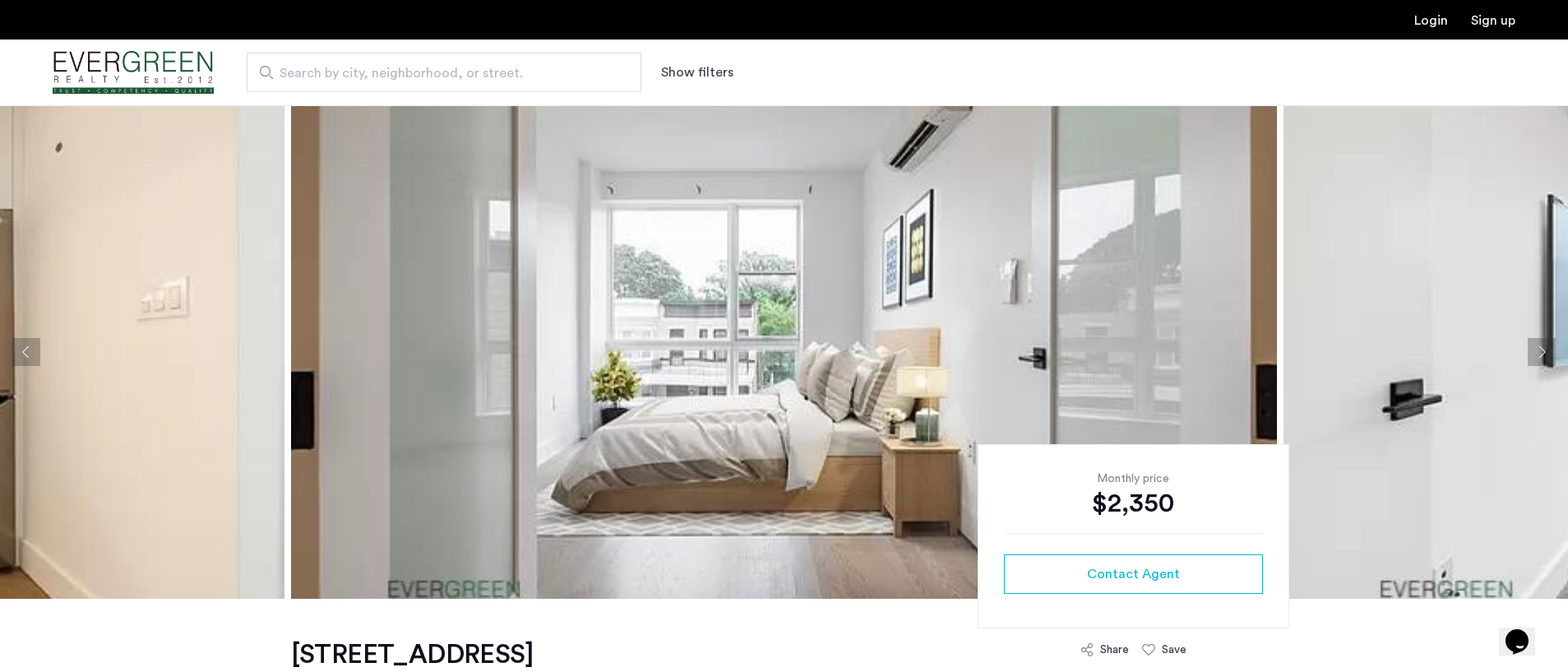
click at [18, 362] on button "Previous apartment" at bounding box center [26, 352] width 28 height 28
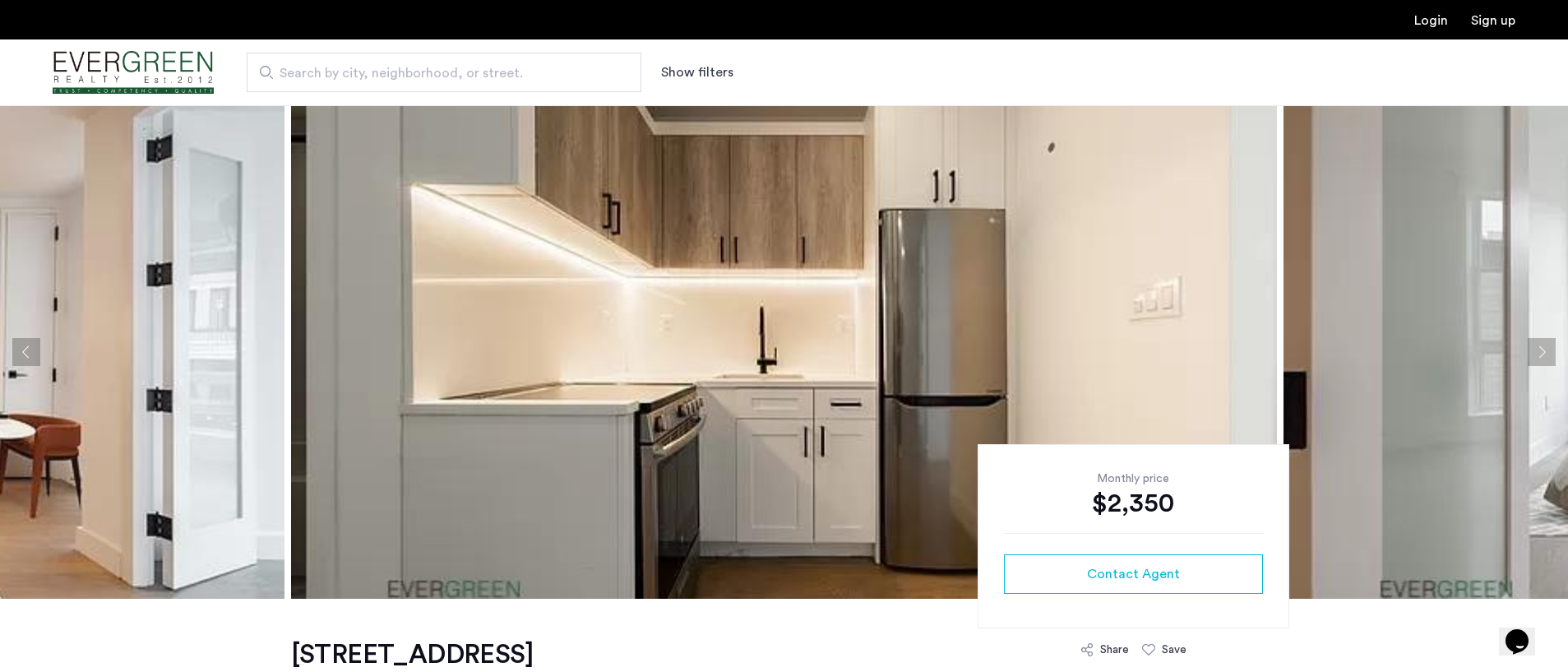
click at [17, 362] on button "Previous apartment" at bounding box center [26, 352] width 28 height 28
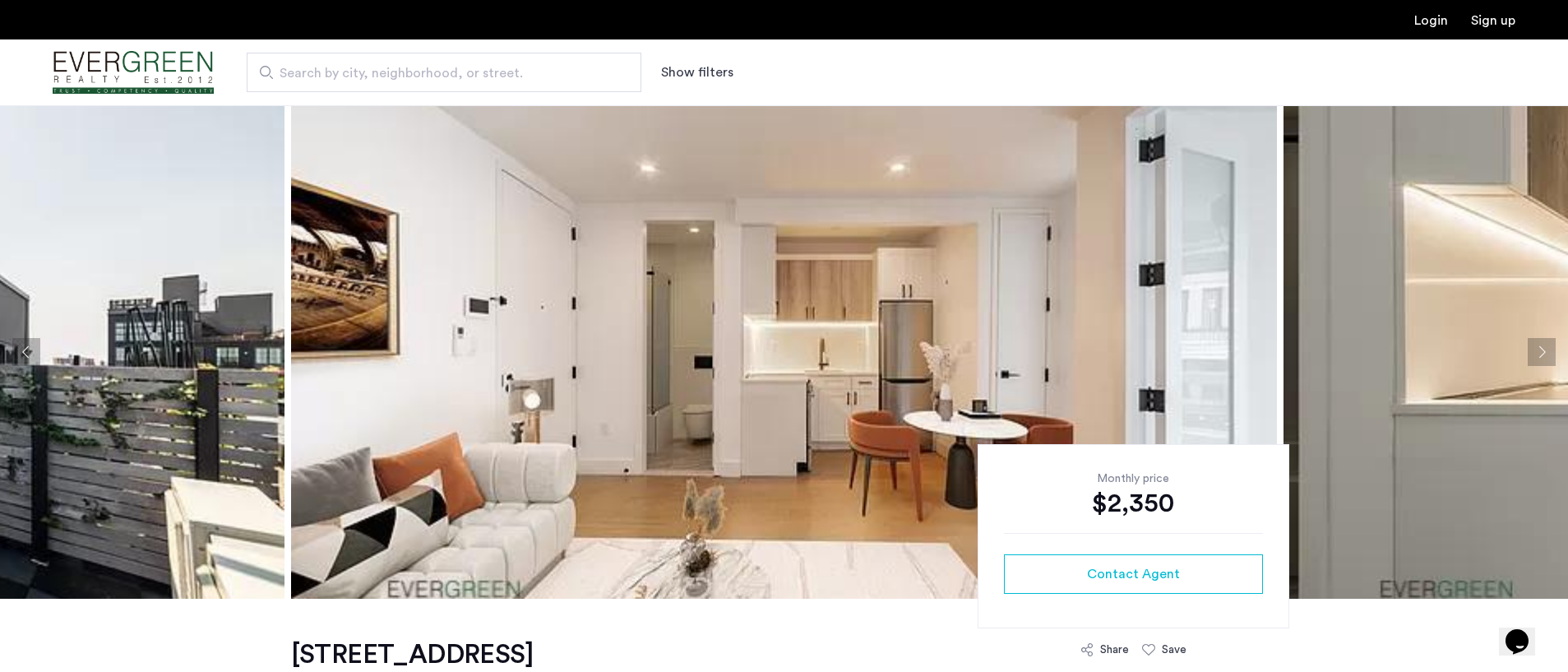
click at [1542, 346] on button "Next apartment" at bounding box center [1541, 352] width 28 height 28
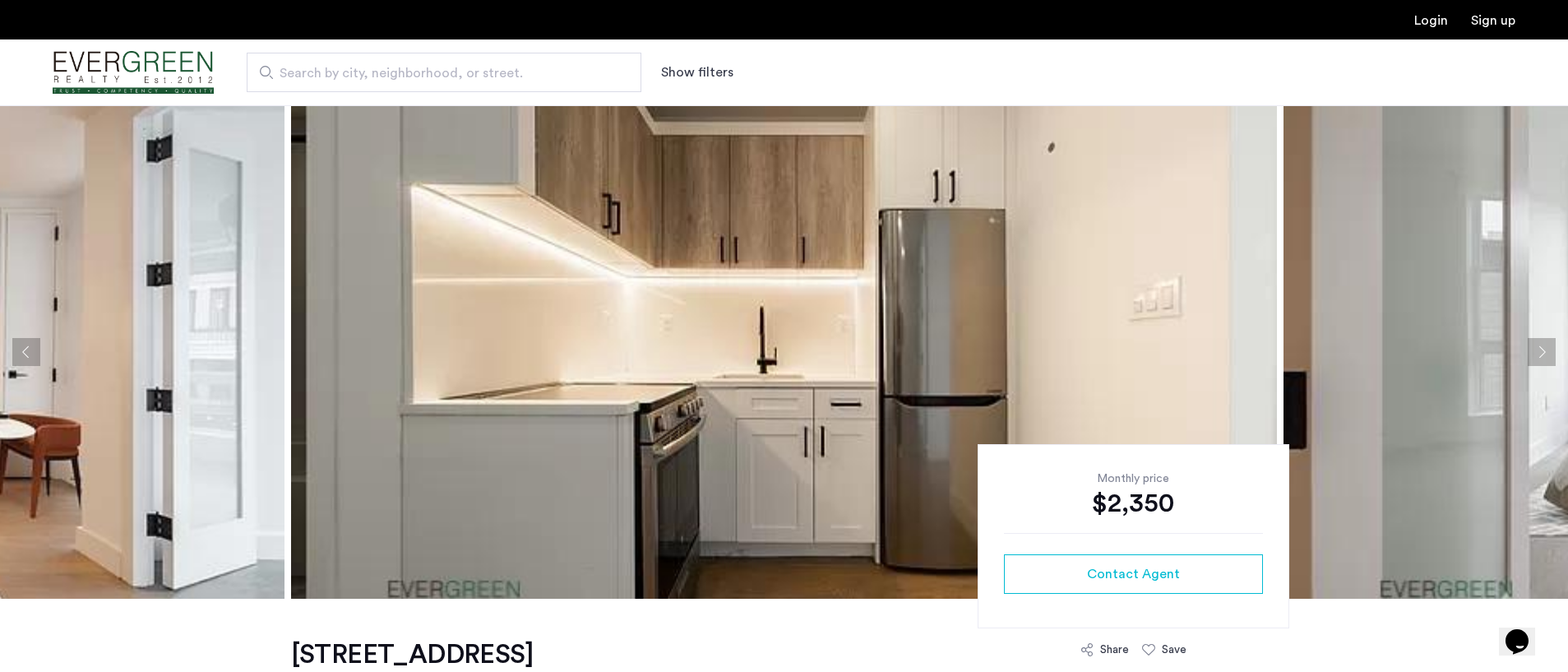
click at [1543, 345] on button "Next apartment" at bounding box center [1541, 352] width 28 height 28
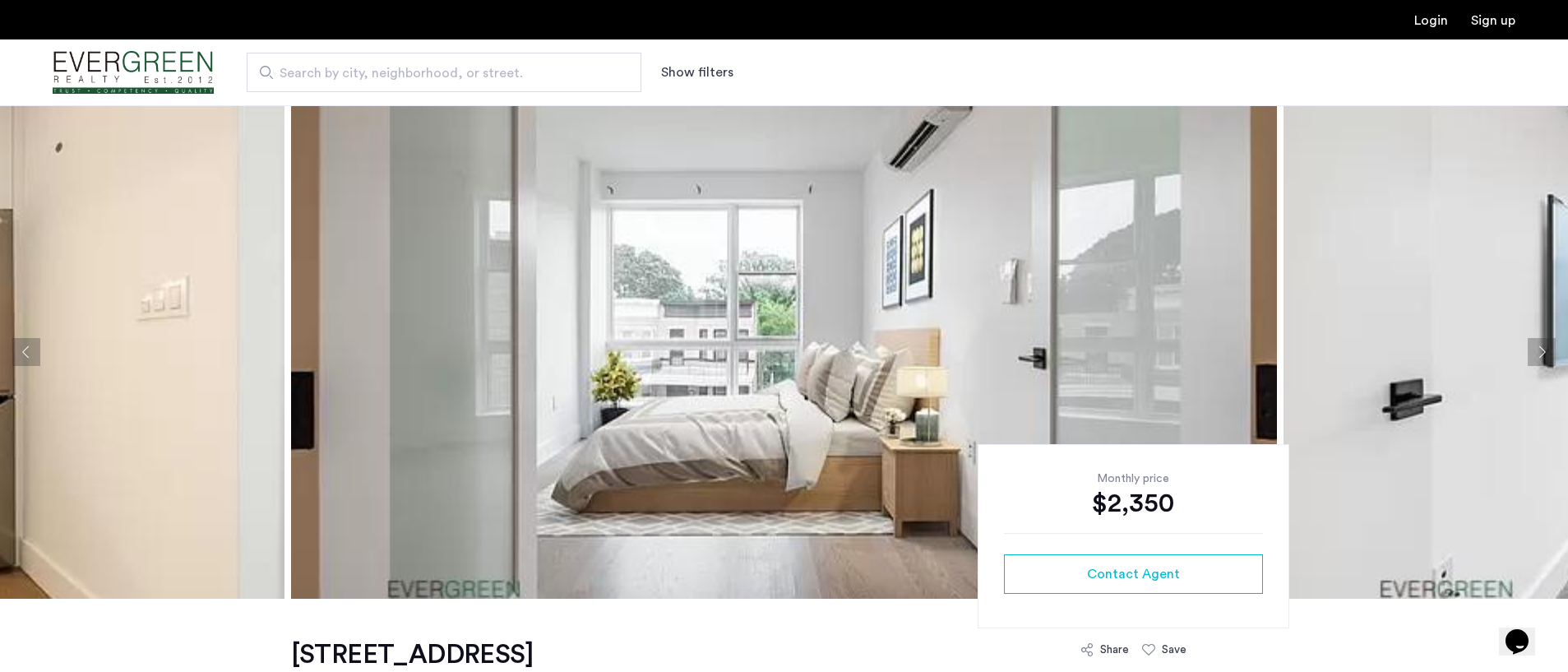
click at [1541, 341] on button "Next apartment" at bounding box center [1541, 352] width 28 height 28
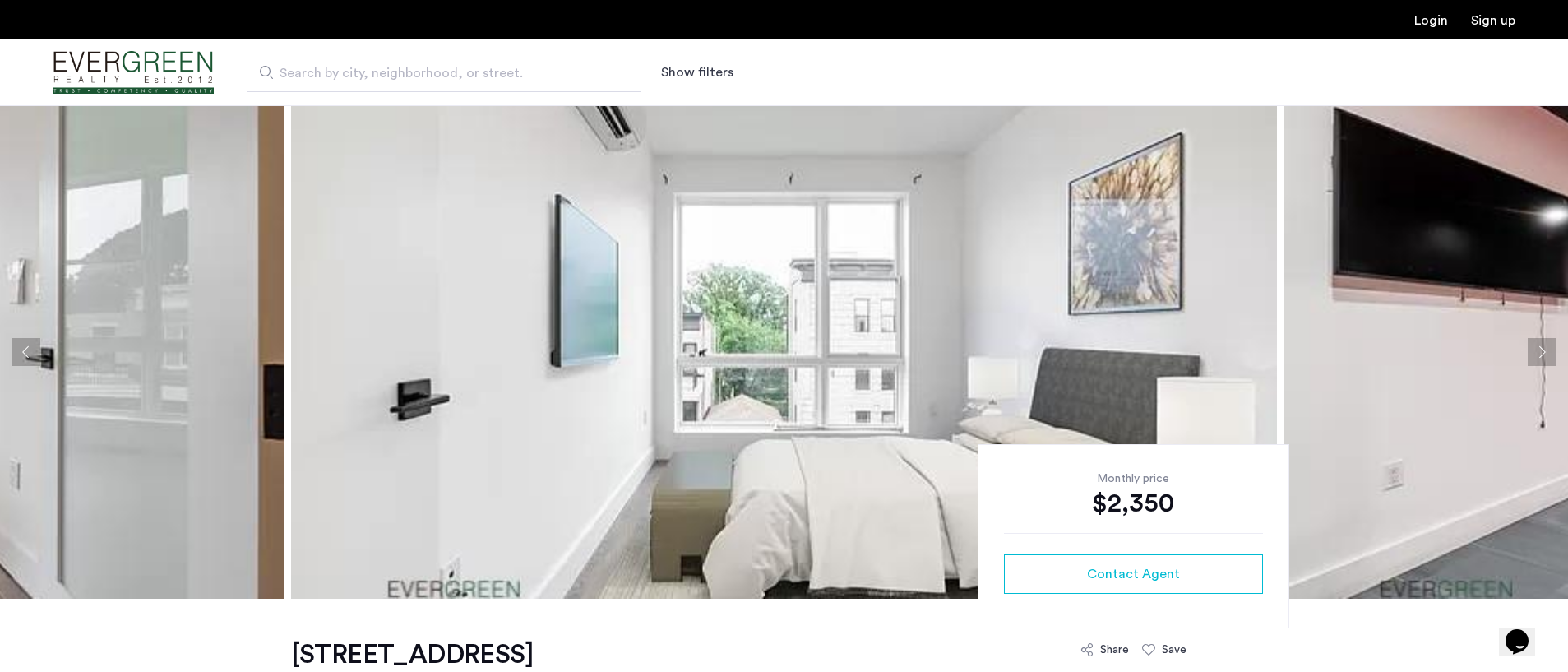
click at [1542, 341] on button "Next apartment" at bounding box center [1541, 352] width 28 height 28
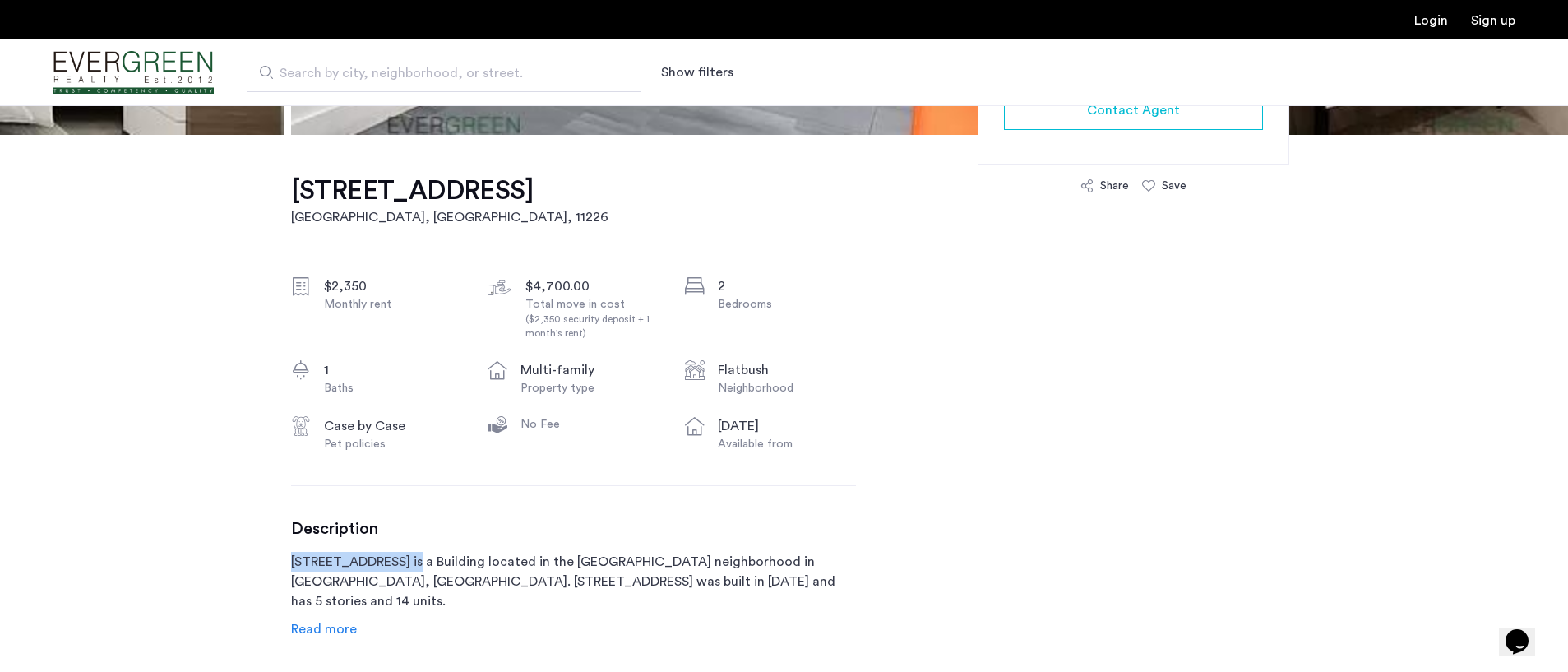
scroll to position [494, 0]
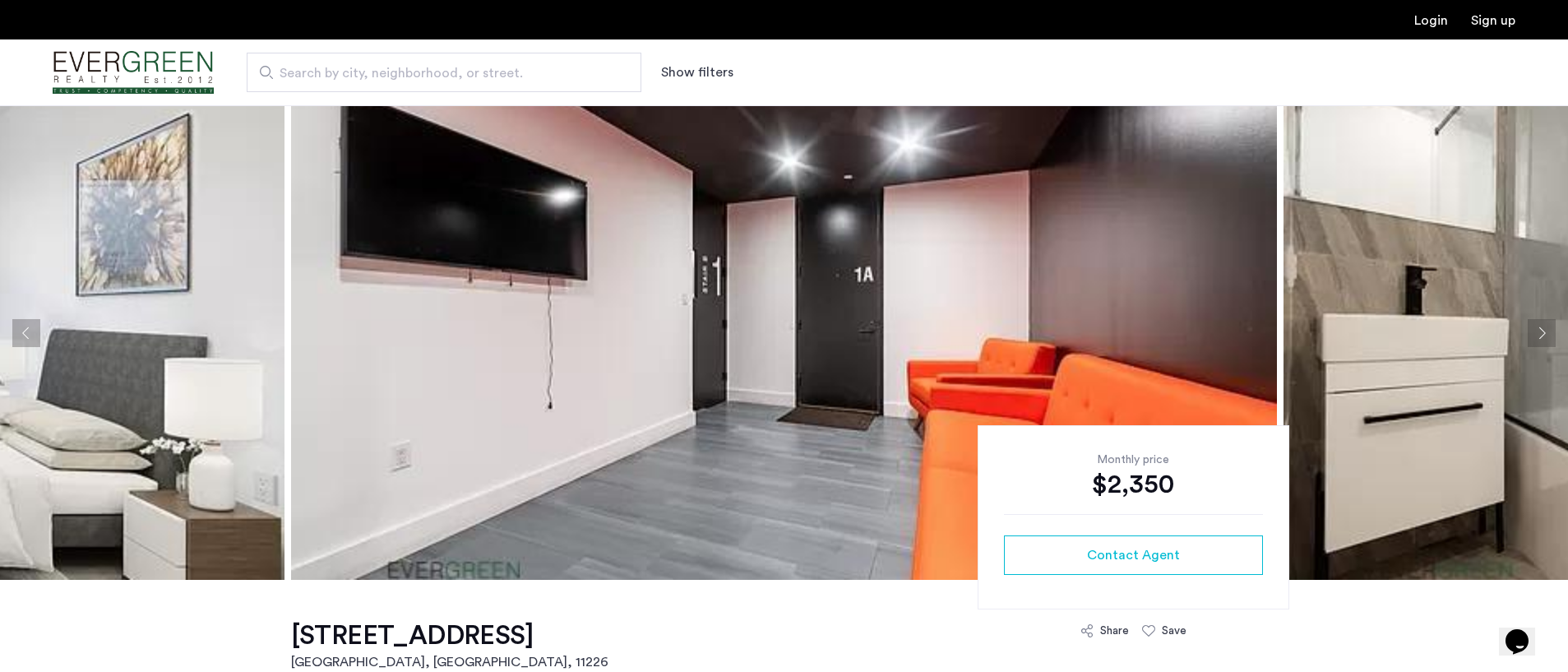
scroll to position [0, 0]
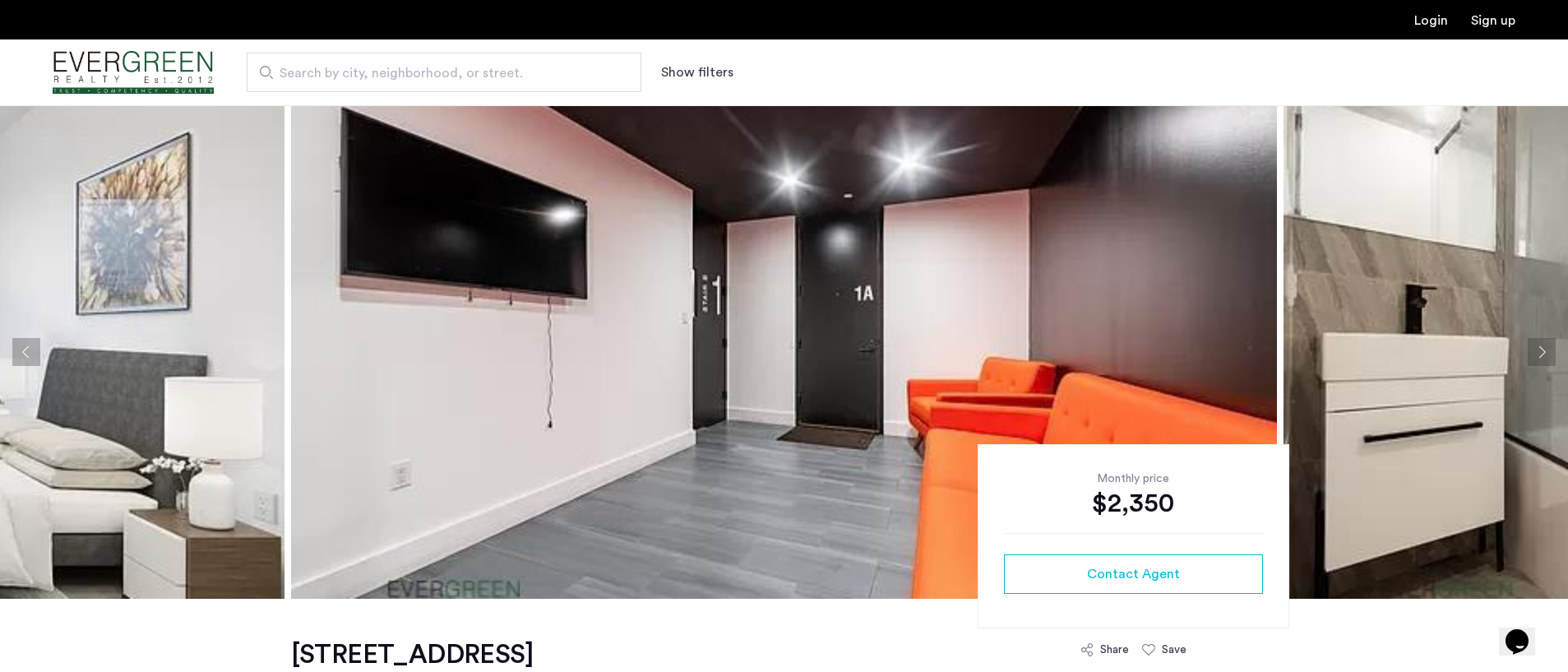
click at [1540, 340] on button "Next apartment" at bounding box center [1541, 352] width 28 height 28
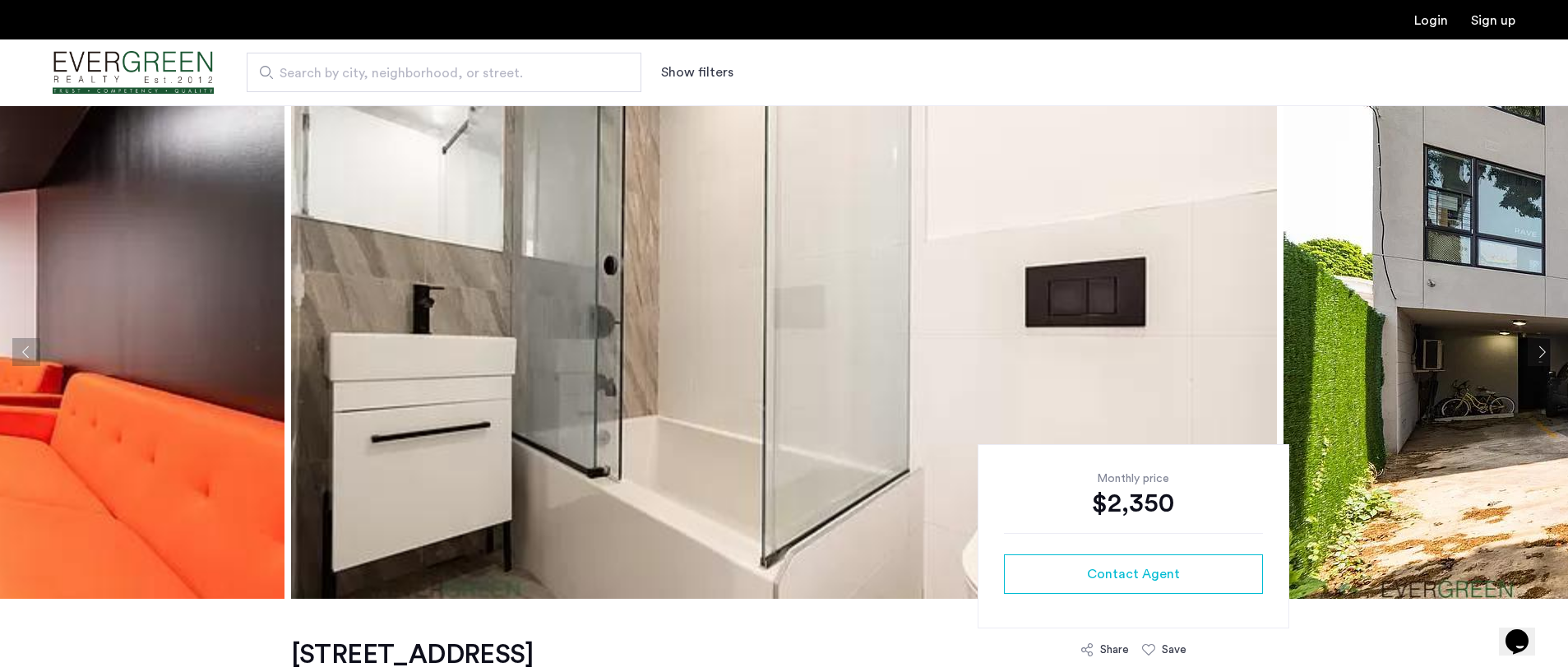
click at [1540, 340] on button "Next apartment" at bounding box center [1541, 352] width 28 height 28
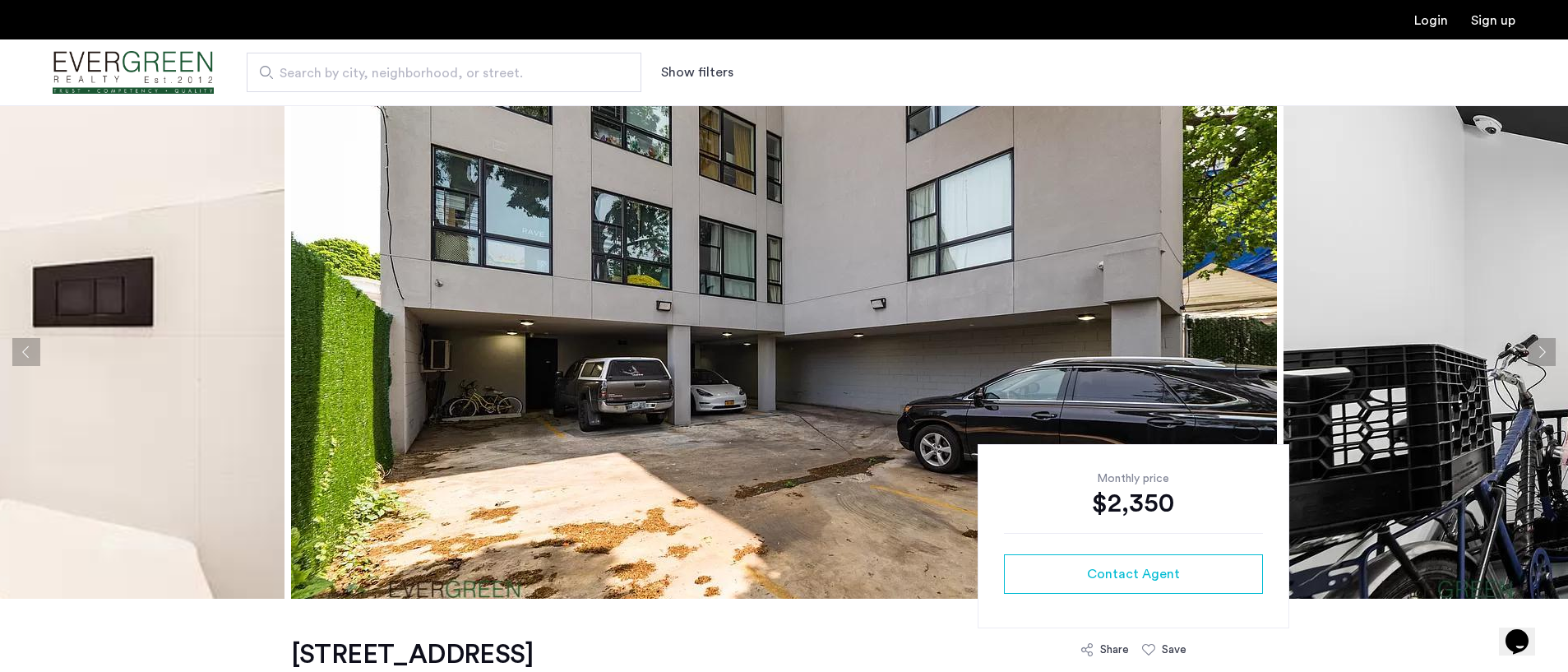
click at [1540, 340] on button "Next apartment" at bounding box center [1541, 352] width 28 height 28
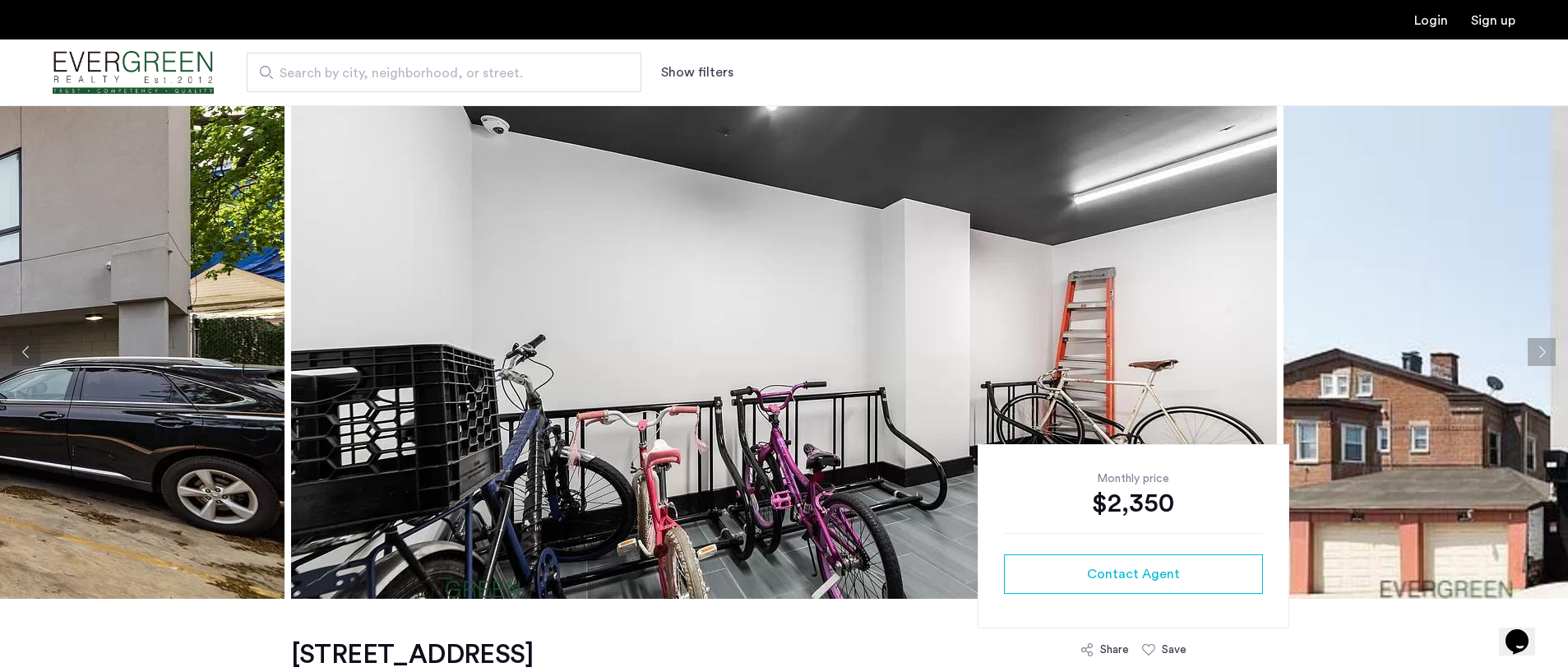
click at [1540, 340] on button "Next apartment" at bounding box center [1541, 352] width 28 height 28
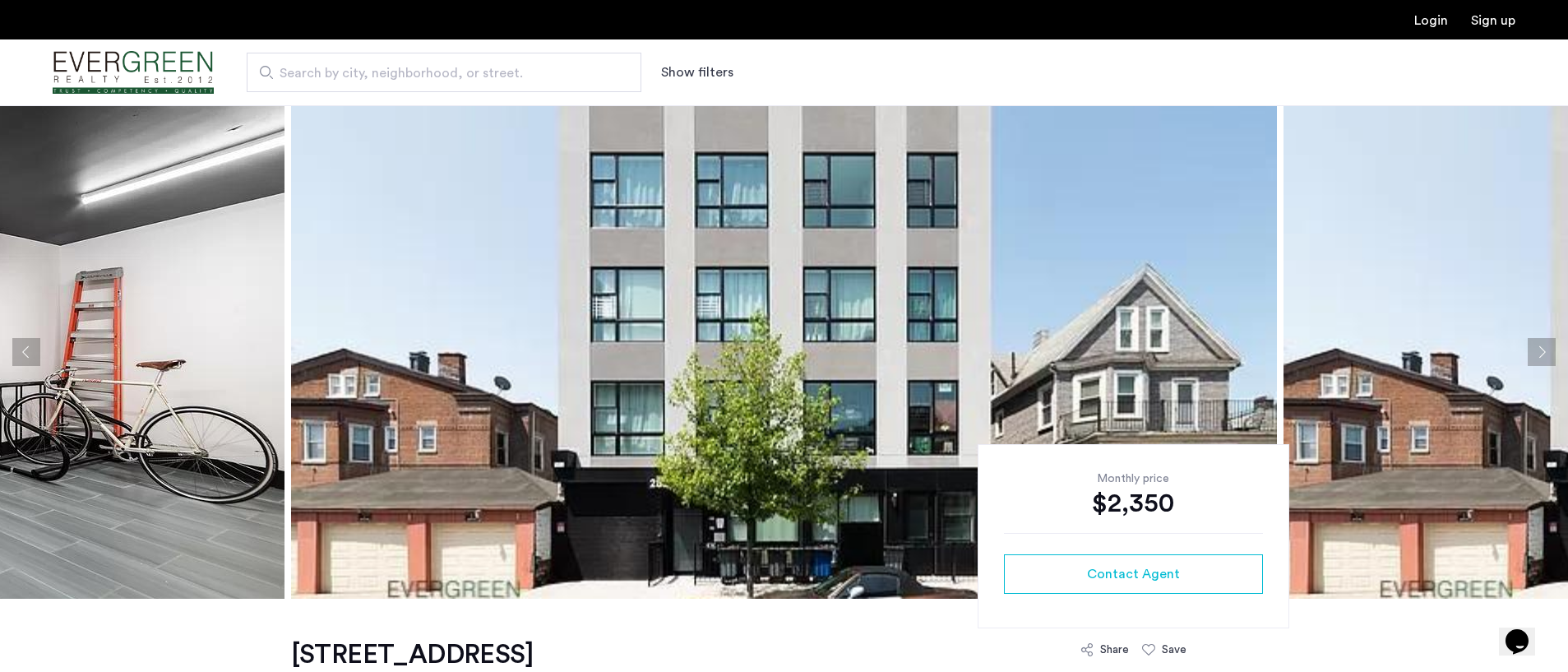
click at [1540, 340] on button "Next apartment" at bounding box center [1541, 352] width 28 height 28
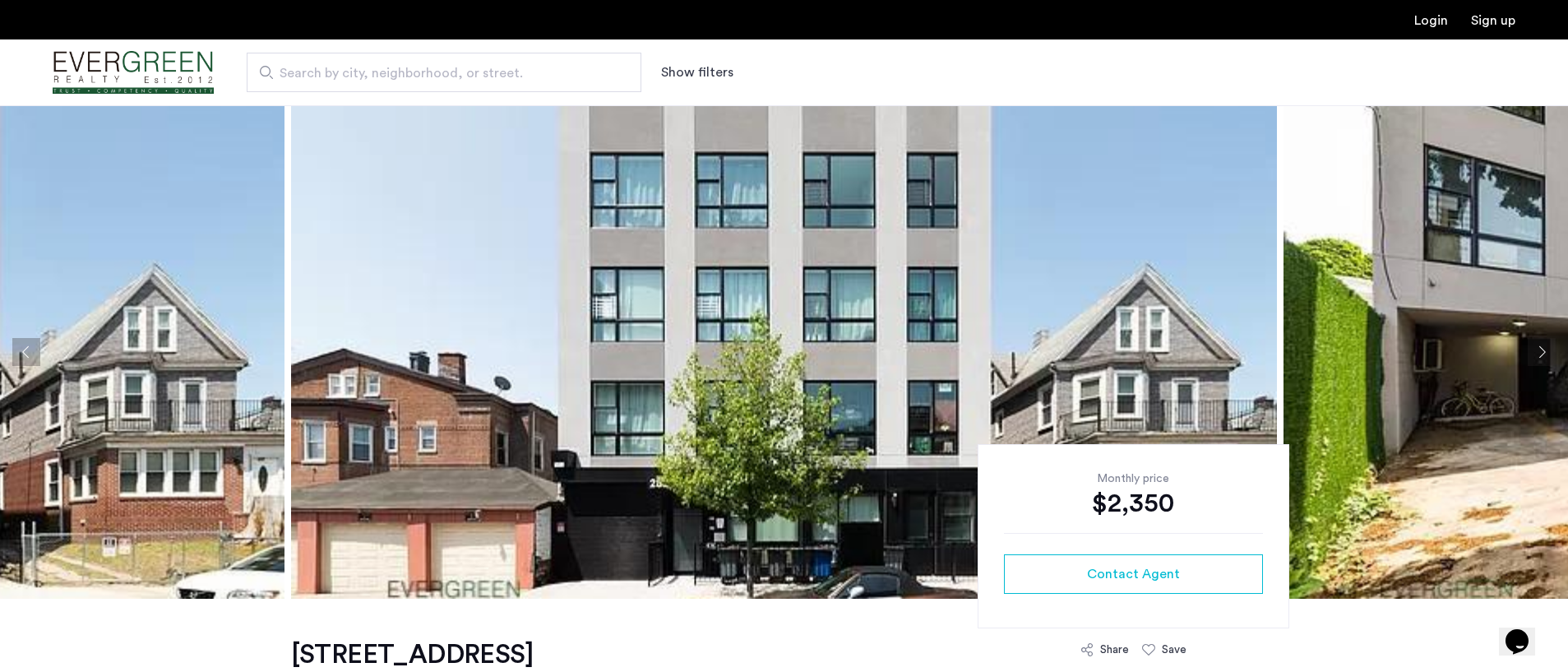
click at [1540, 340] on button "Next apartment" at bounding box center [1541, 352] width 28 height 28
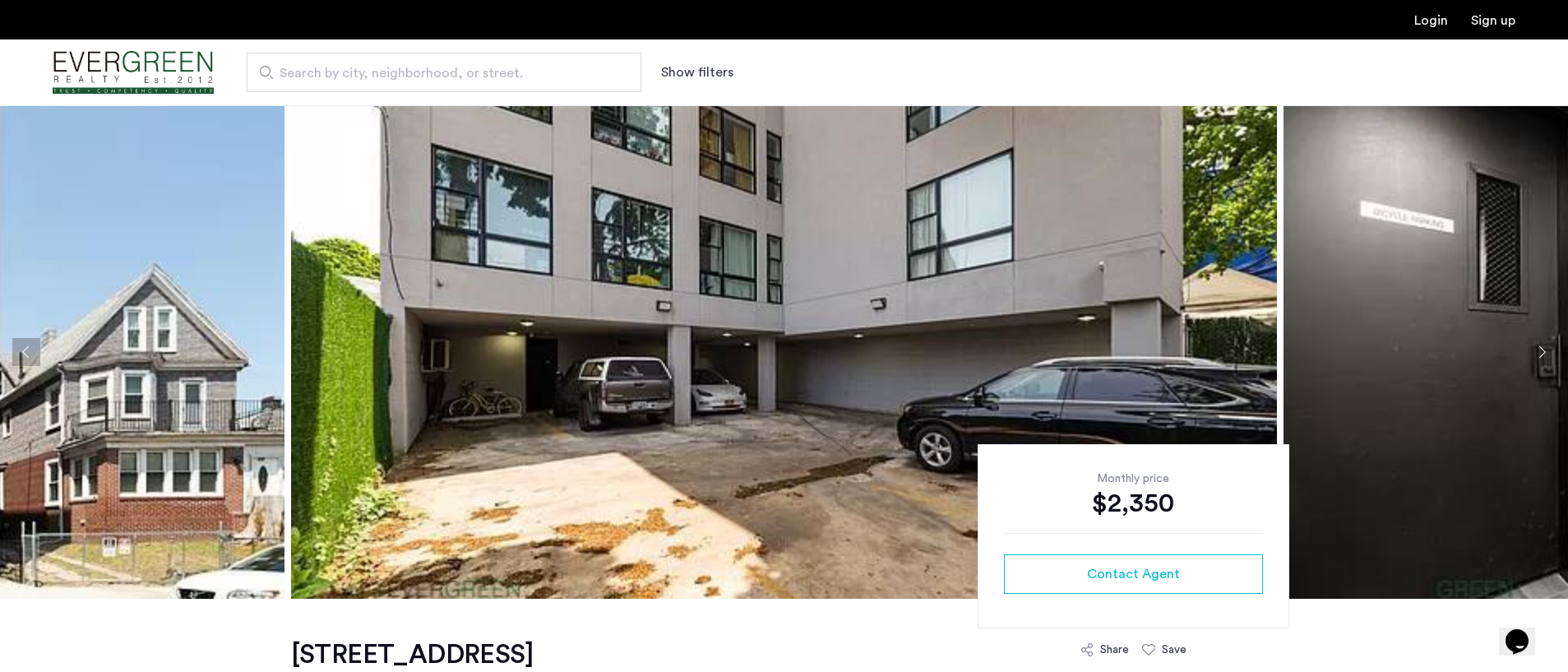
click at [1540, 340] on button "Next apartment" at bounding box center [1541, 352] width 28 height 28
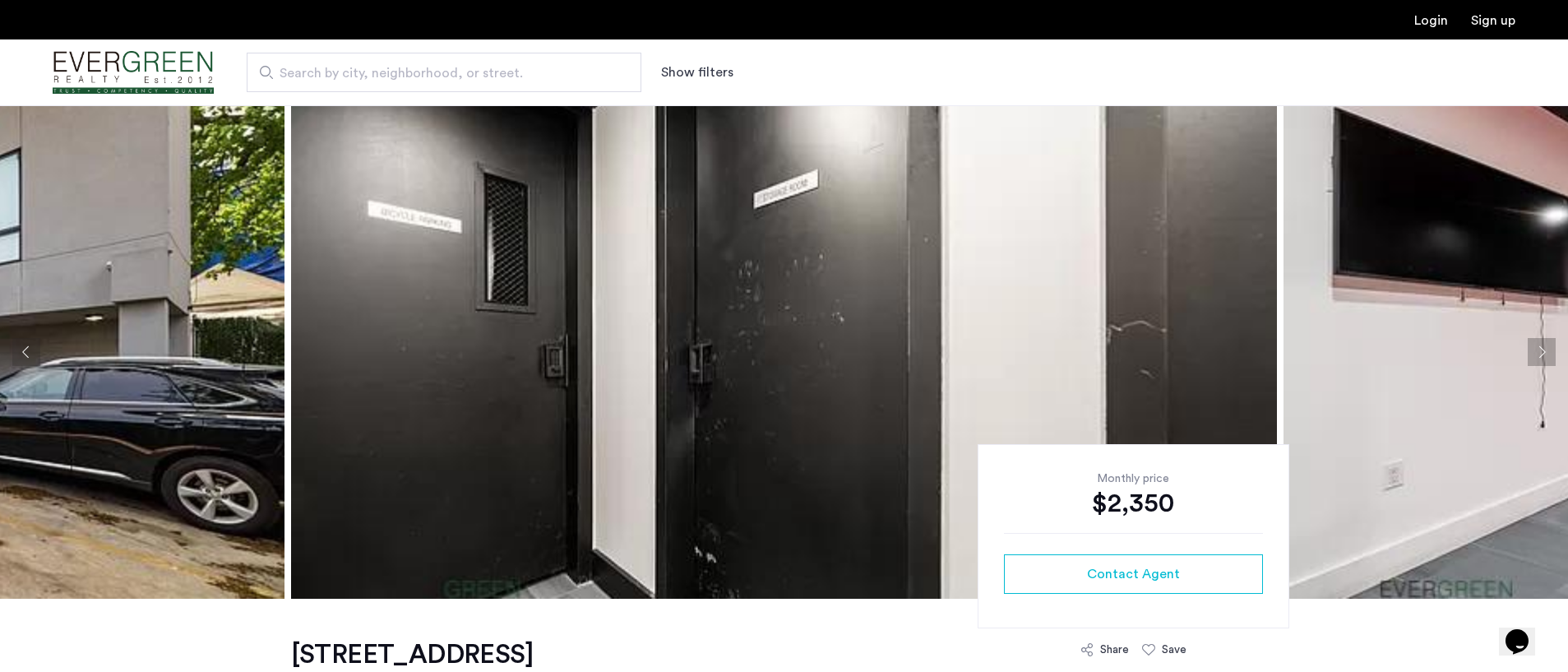
click at [1540, 340] on button "Next apartment" at bounding box center [1541, 352] width 28 height 28
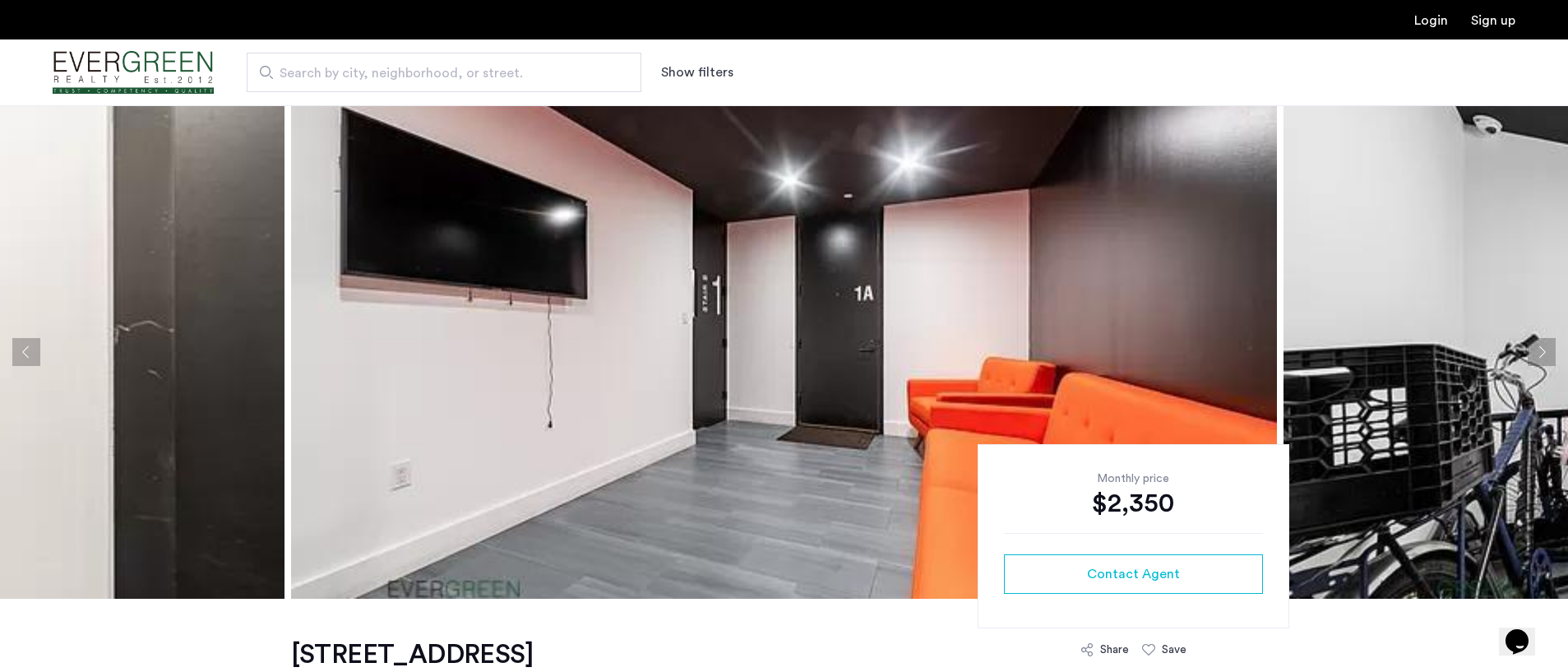
click at [1540, 340] on button "Next apartment" at bounding box center [1541, 352] width 28 height 28
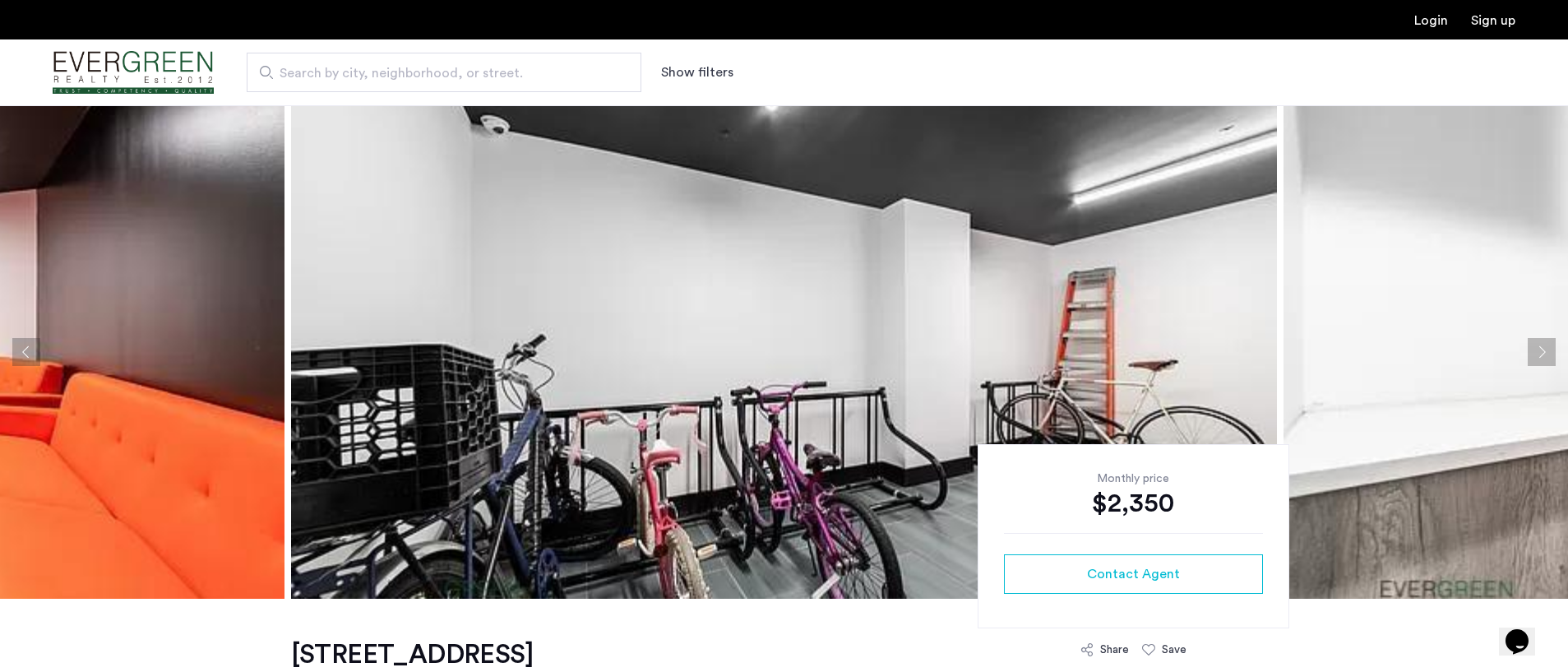
click at [1540, 340] on button "Next apartment" at bounding box center [1541, 352] width 28 height 28
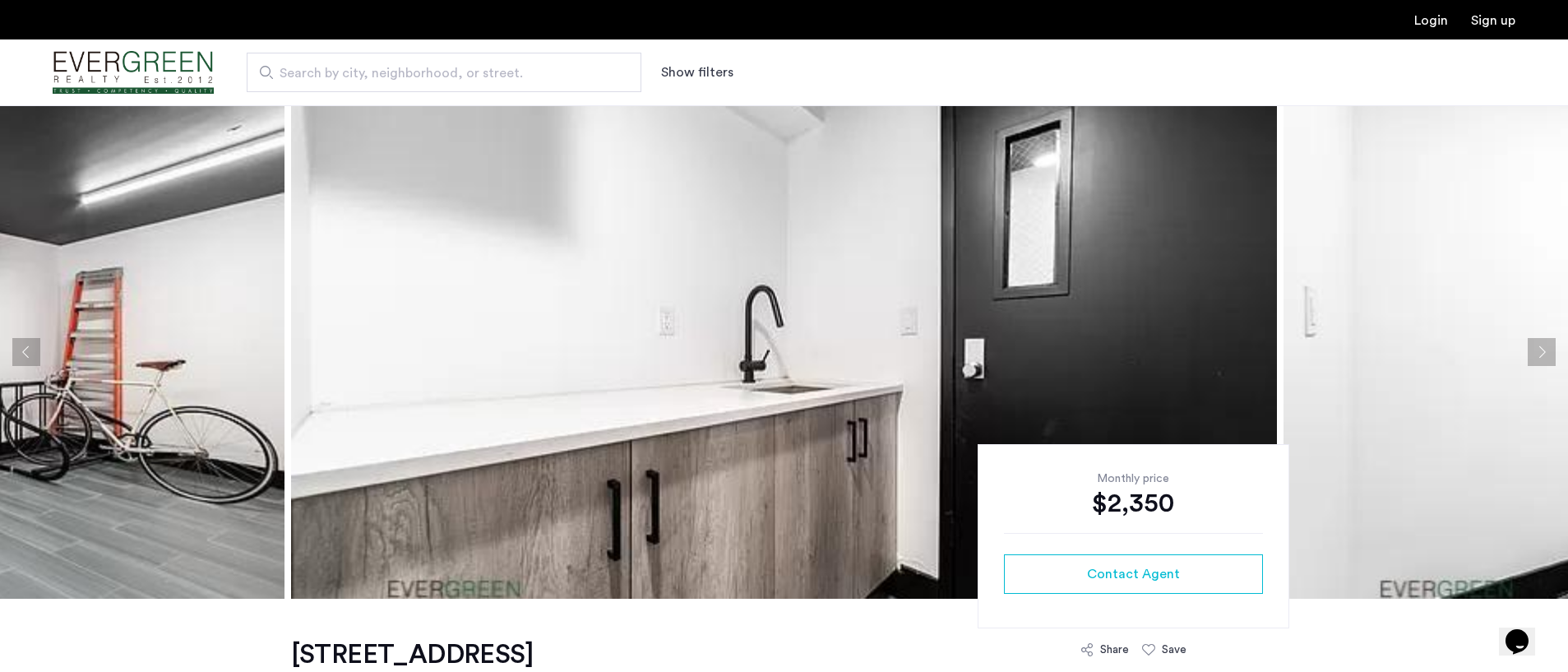
click at [1540, 340] on button "Next apartment" at bounding box center [1541, 352] width 28 height 28
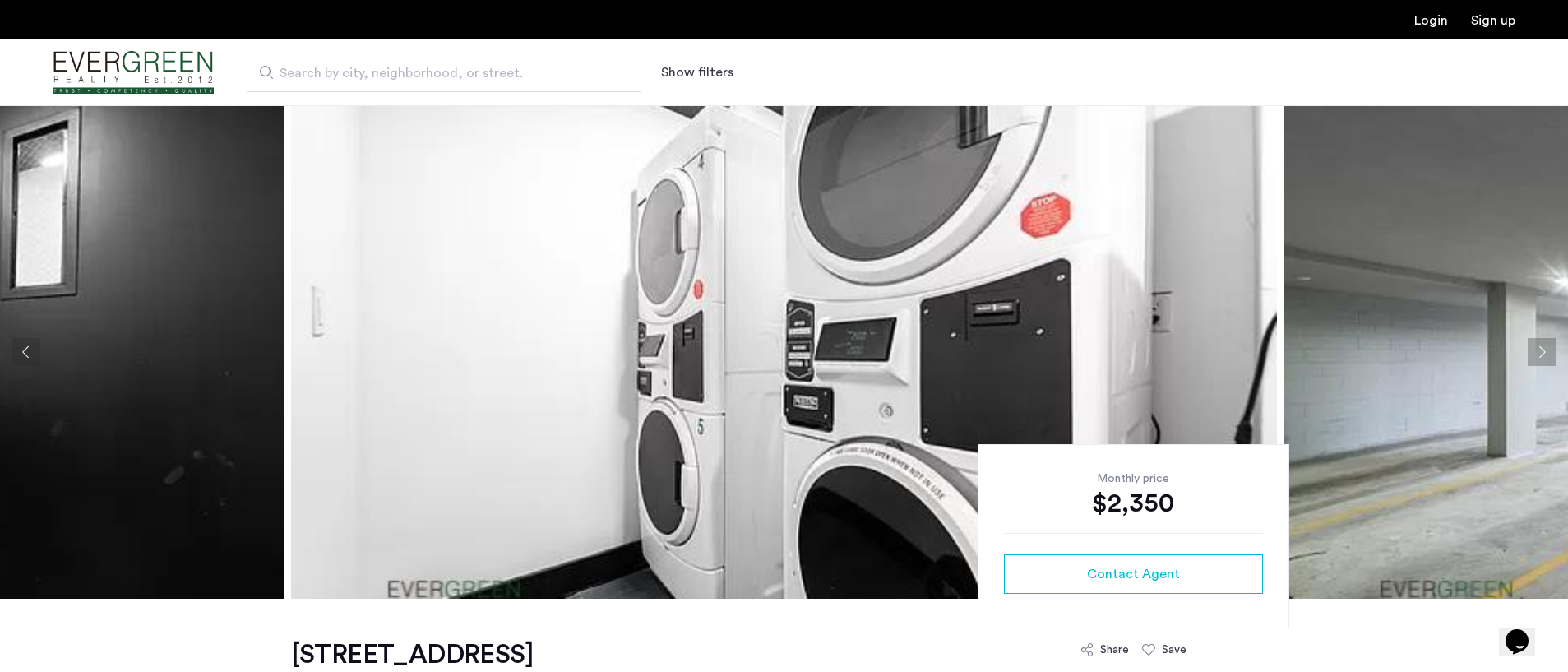
click at [1540, 340] on button "Next apartment" at bounding box center [1541, 352] width 28 height 28
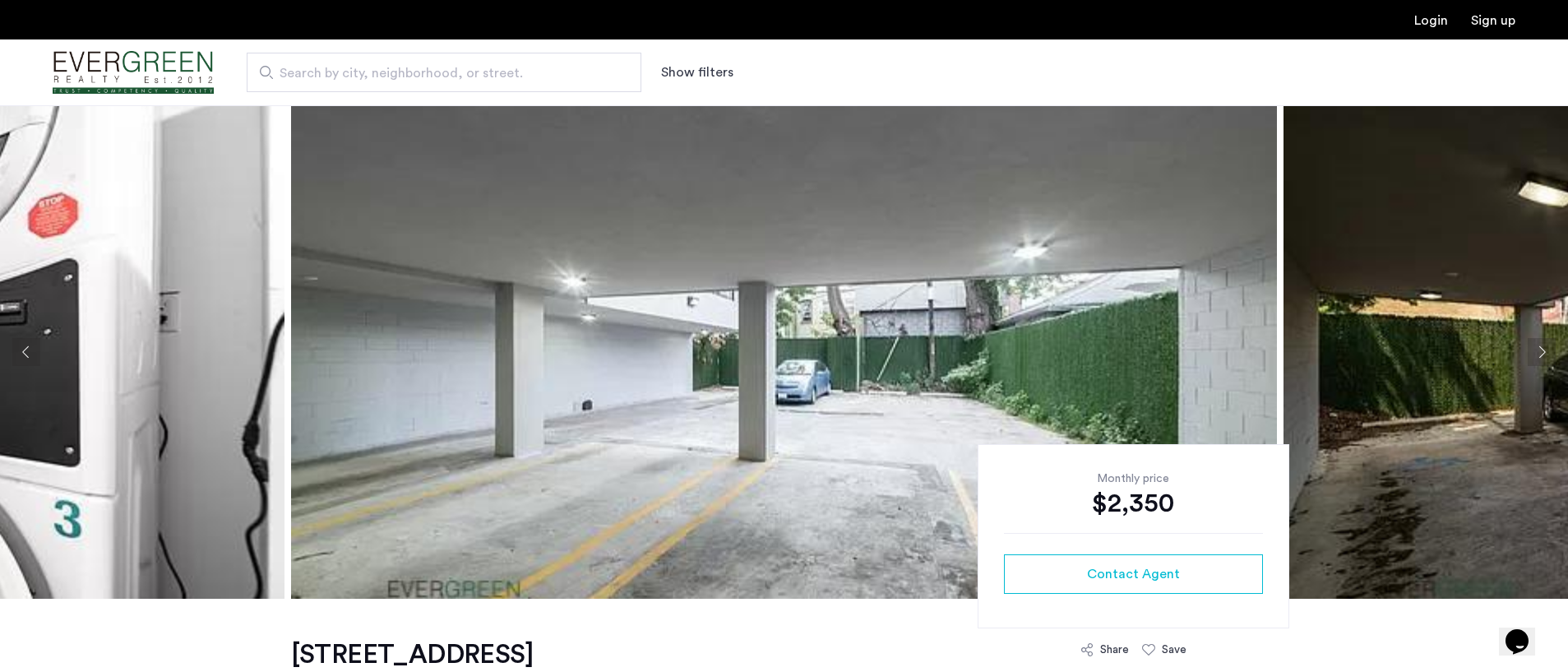
click at [1540, 340] on button "Next apartment" at bounding box center [1541, 352] width 28 height 28
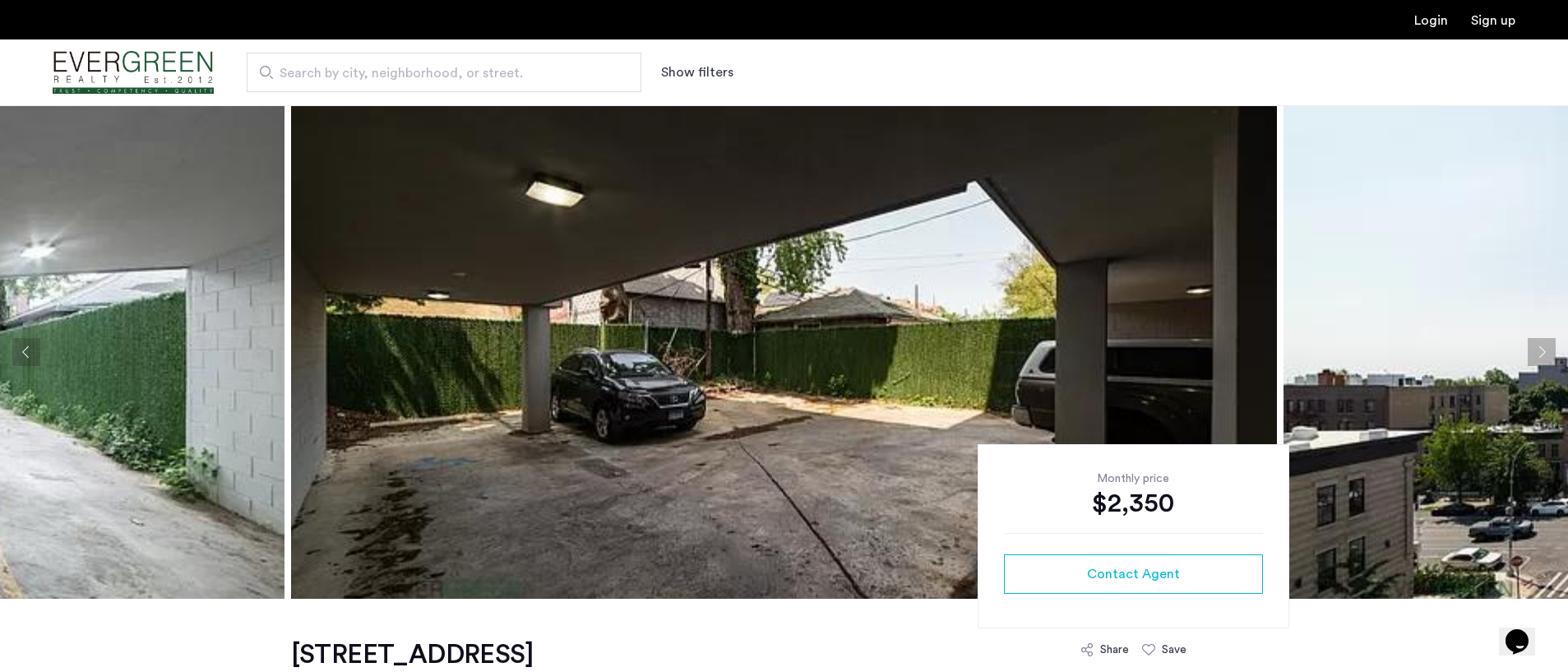
click at [1540, 340] on button "Next apartment" at bounding box center [1541, 352] width 28 height 28
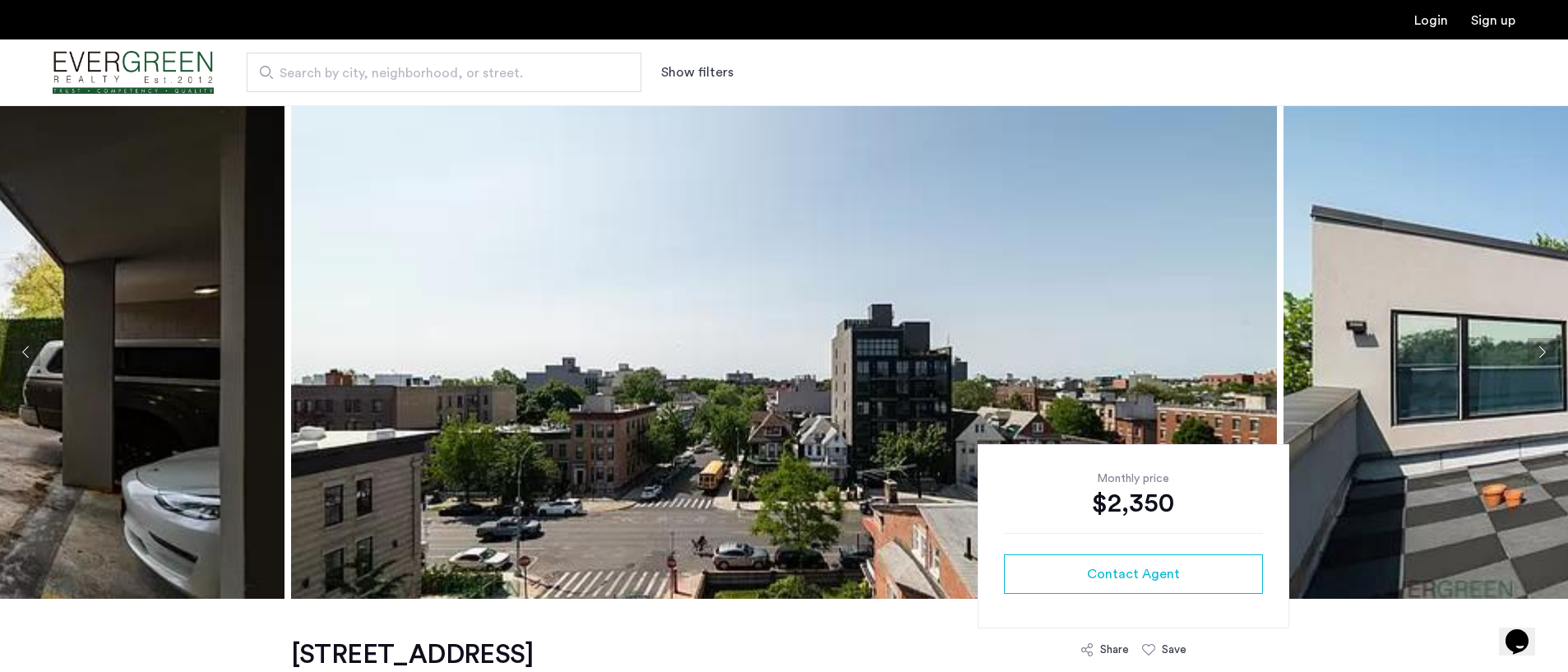
click at [1540, 340] on button "Next apartment" at bounding box center [1541, 352] width 28 height 28
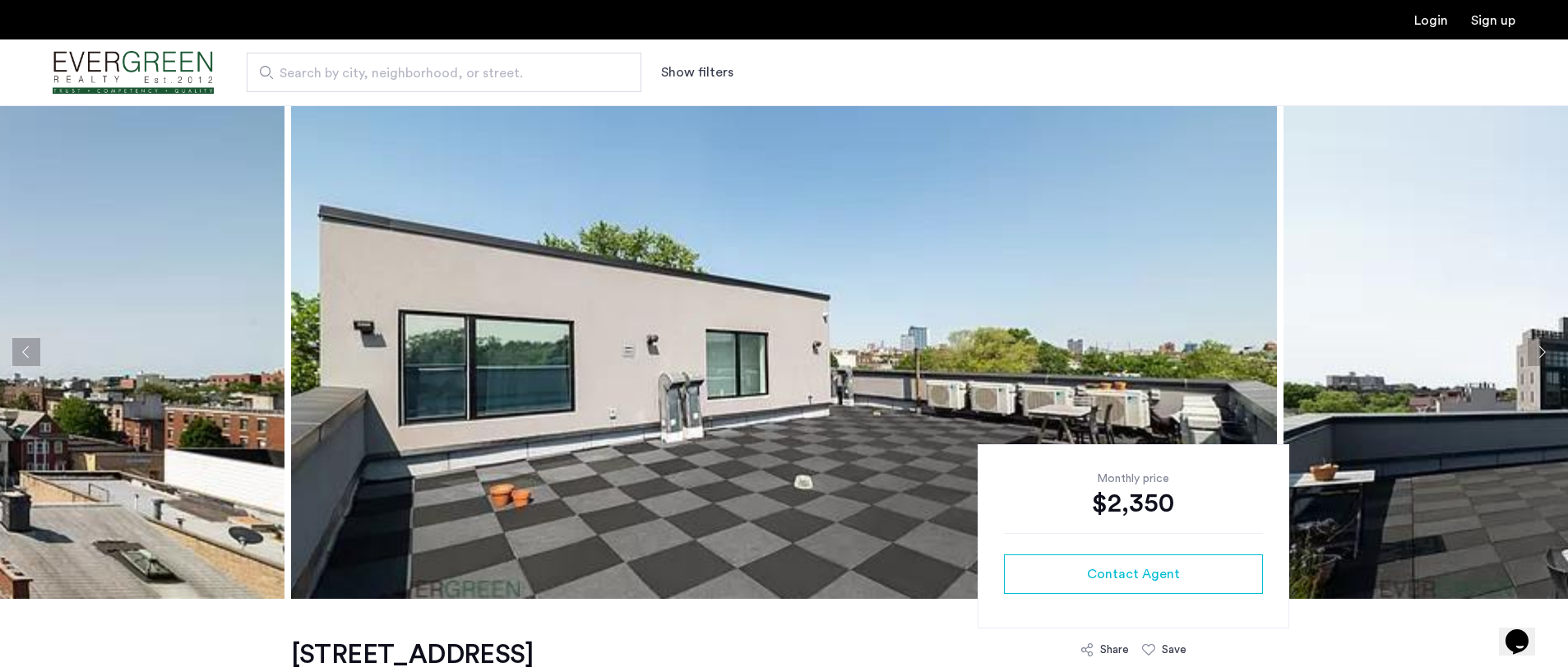
click at [1540, 340] on button "Next apartment" at bounding box center [1541, 352] width 28 height 28
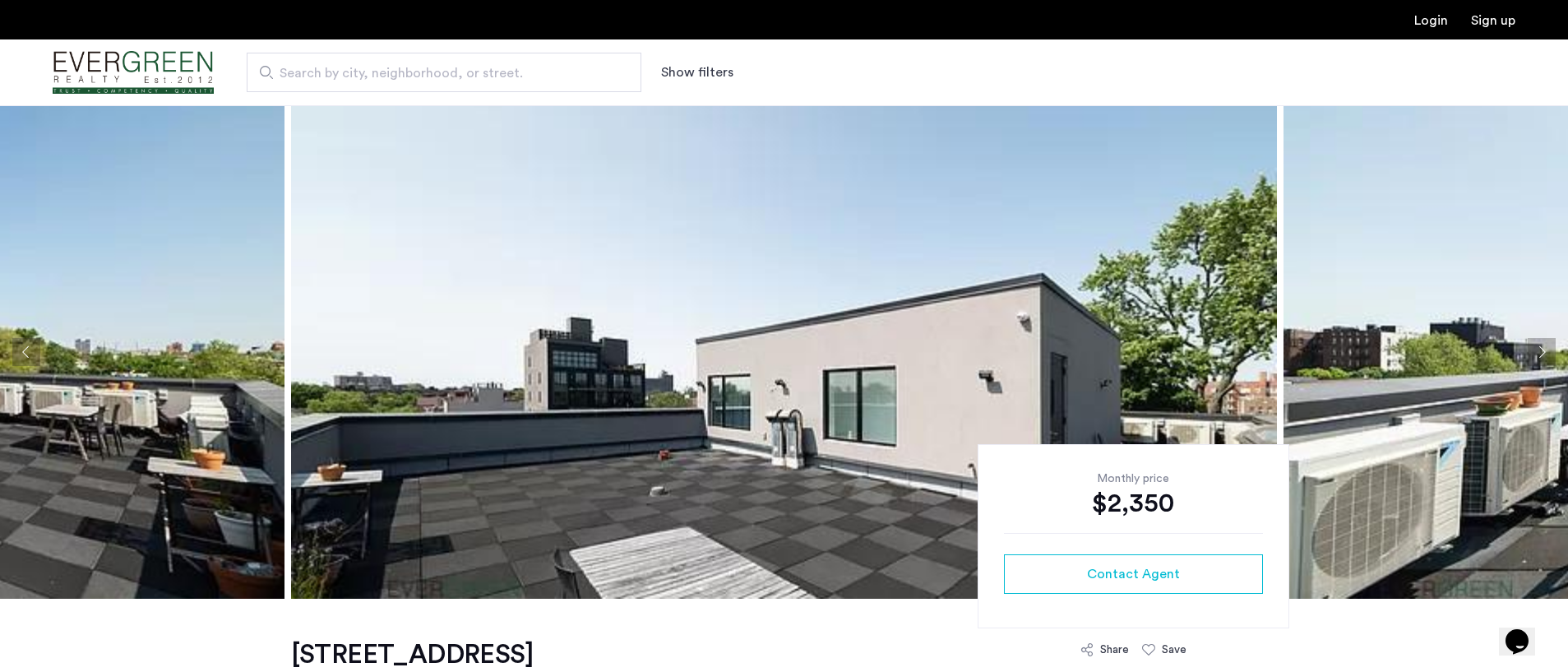
click at [1540, 340] on button "Next apartment" at bounding box center [1541, 352] width 28 height 28
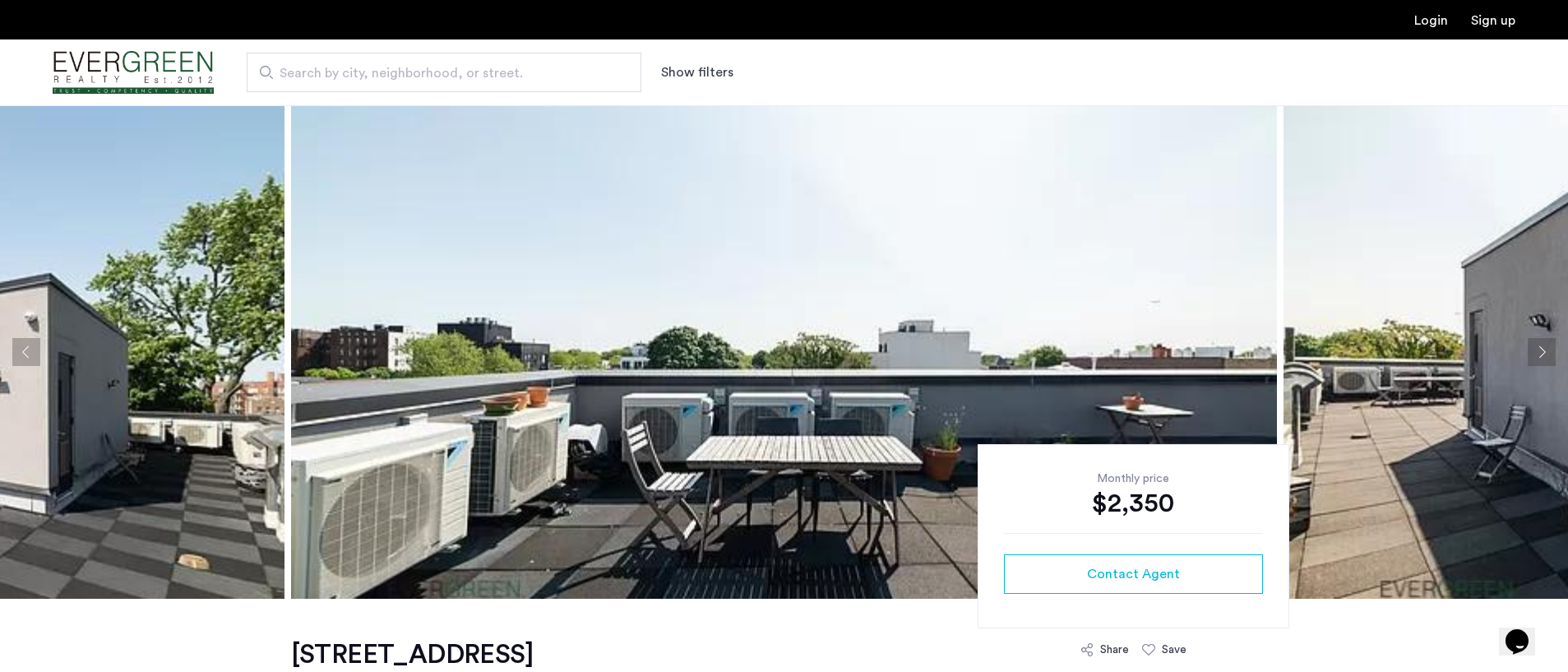
click at [1540, 340] on button "Next apartment" at bounding box center [1541, 352] width 28 height 28
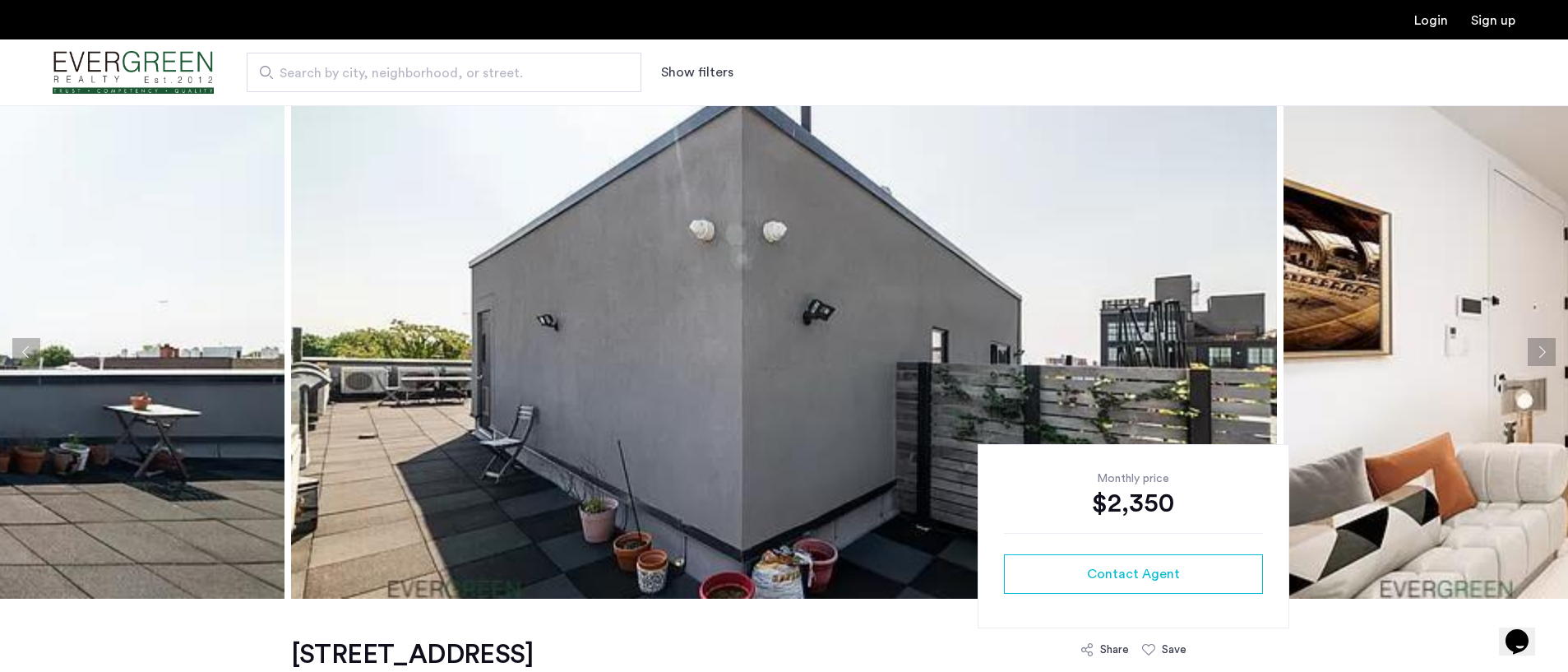
click at [1540, 340] on button "Next apartment" at bounding box center [1541, 352] width 28 height 28
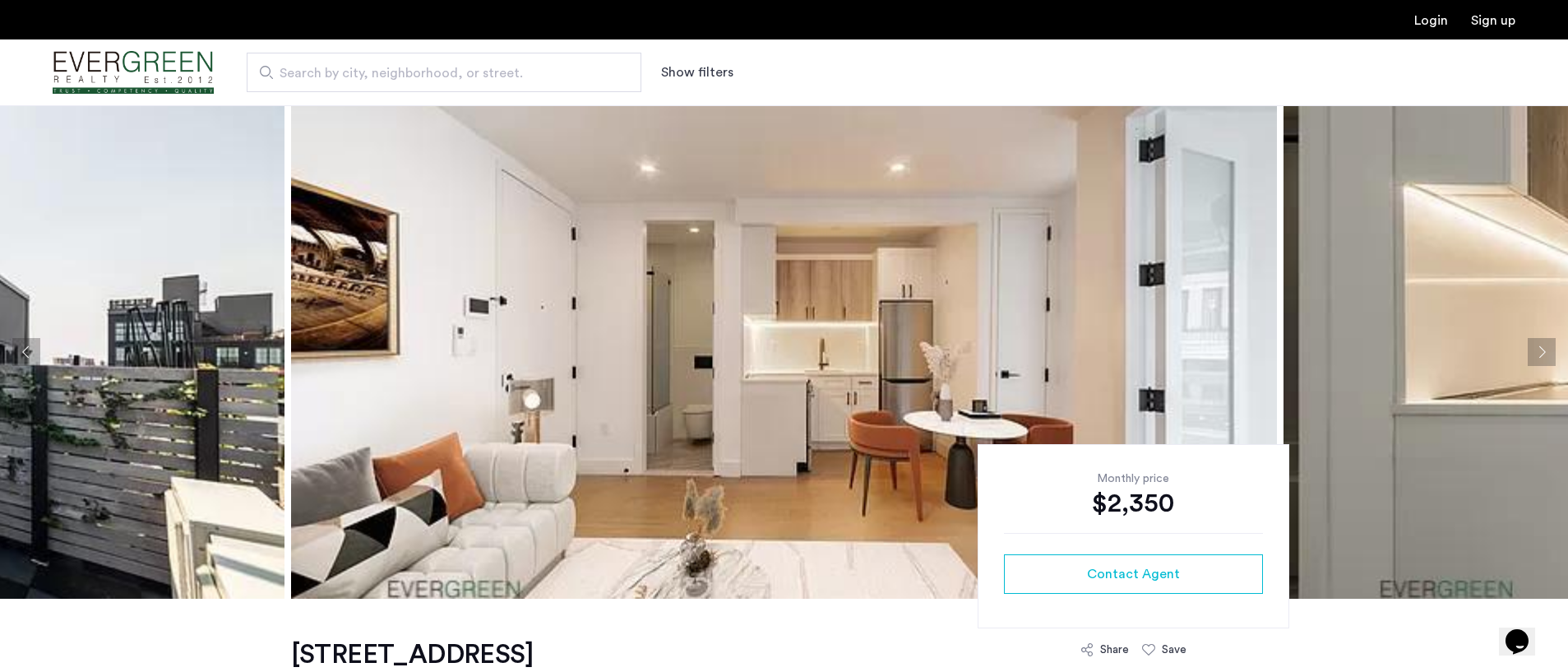
click at [1540, 340] on button "Next apartment" at bounding box center [1541, 352] width 28 height 28
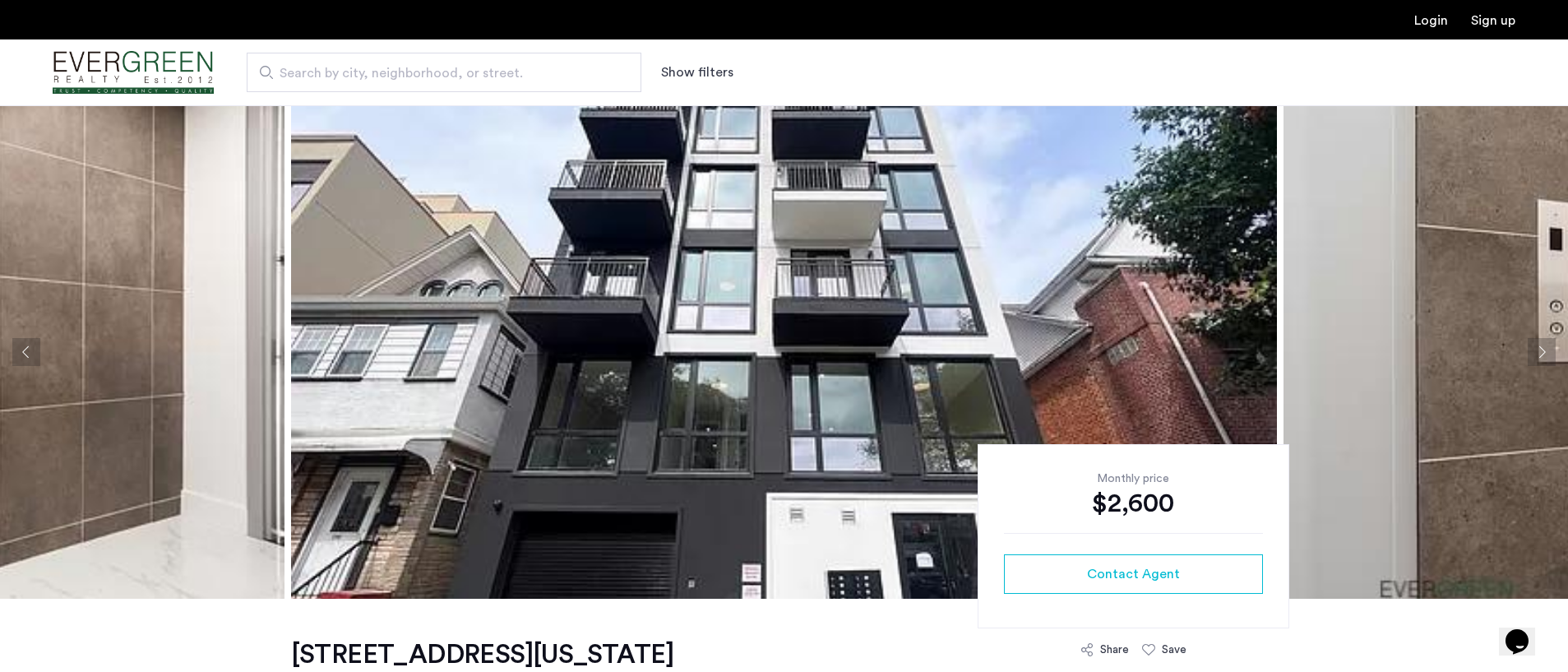
click at [1541, 355] on button "Next apartment" at bounding box center [1541, 352] width 28 height 28
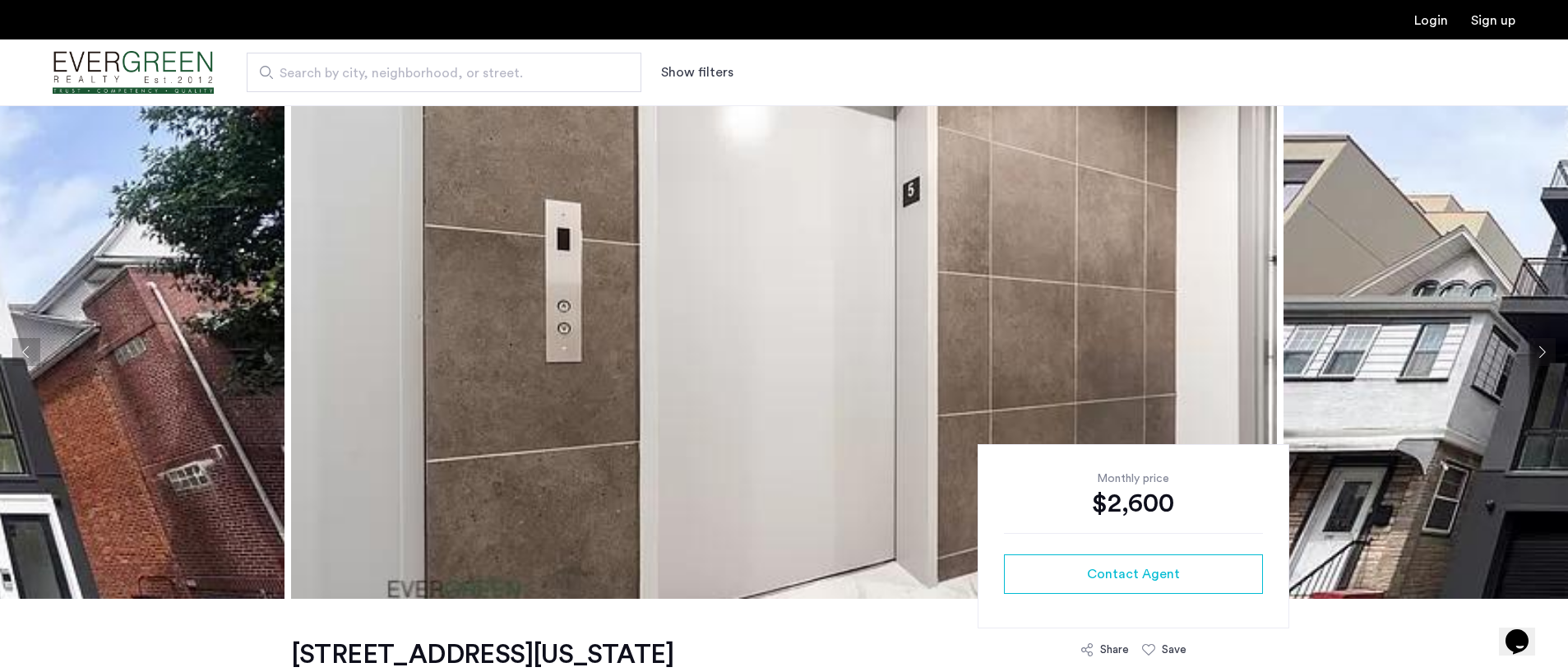
click at [1540, 359] on button "Next apartment" at bounding box center [1541, 352] width 28 height 28
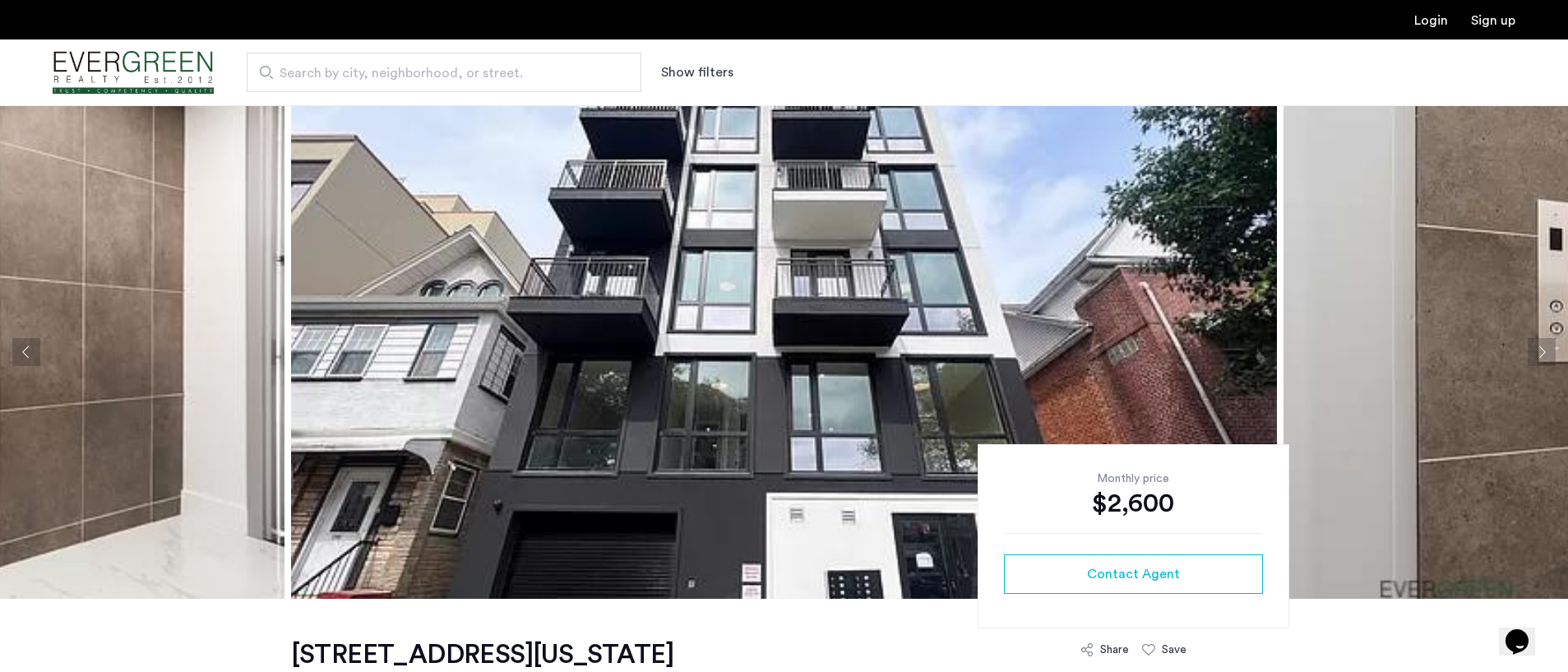
click at [1540, 358] on button "Next apartment" at bounding box center [1541, 352] width 28 height 28
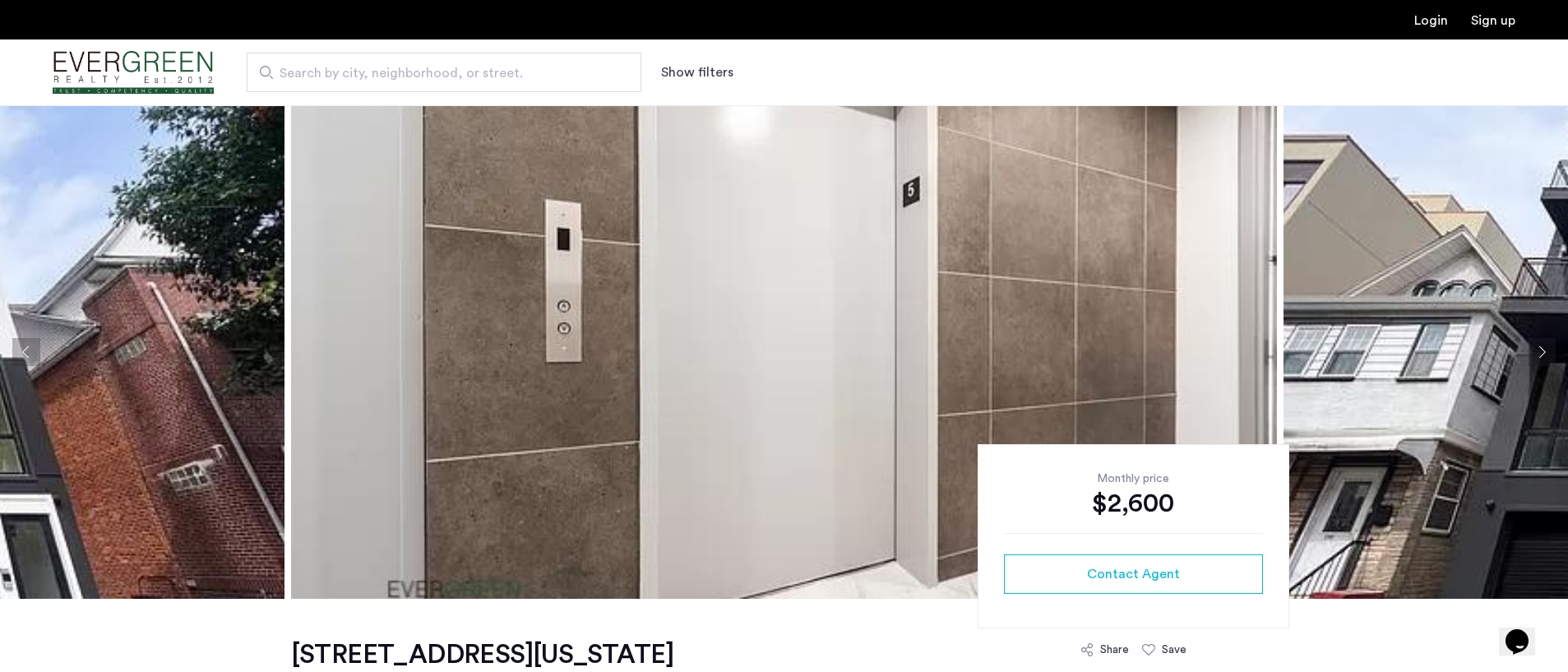
click at [1540, 358] on button "Next apartment" at bounding box center [1541, 352] width 28 height 28
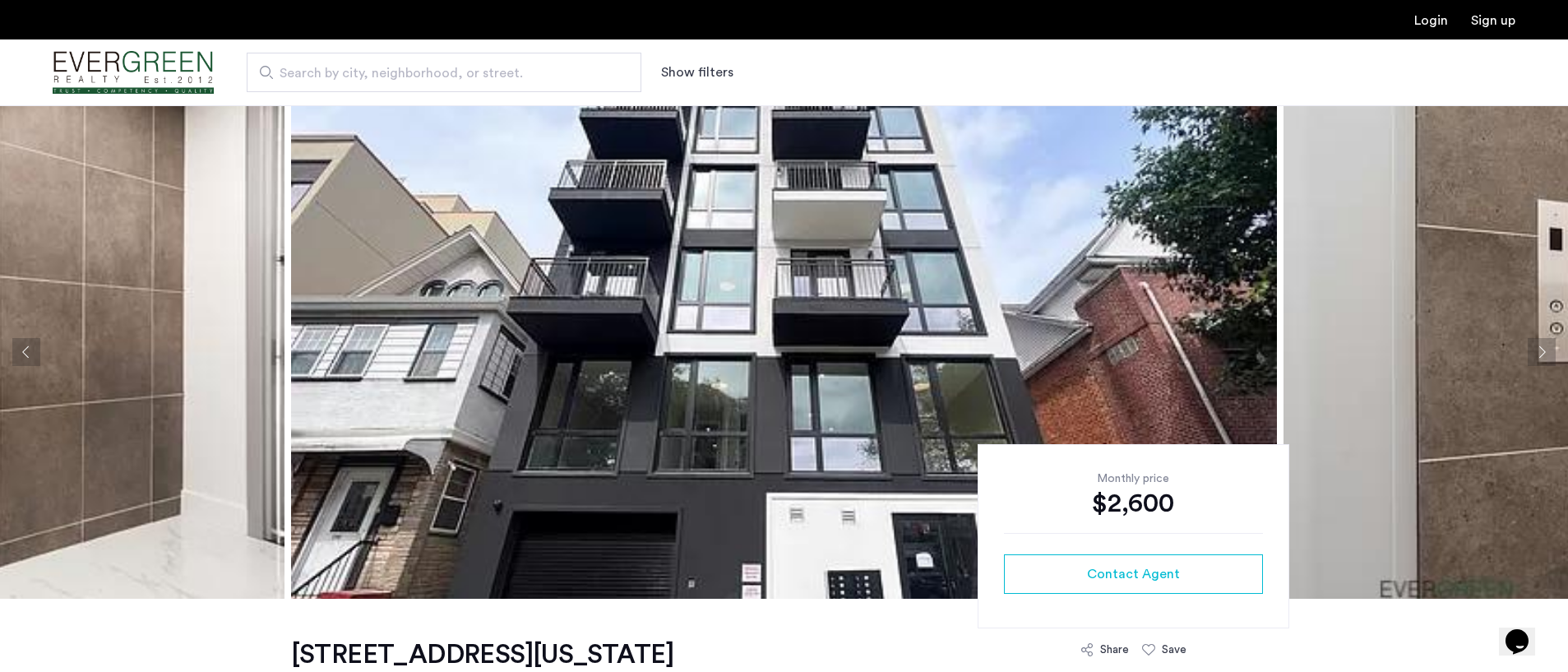
click at [1540, 358] on button "Next apartment" at bounding box center [1541, 352] width 28 height 28
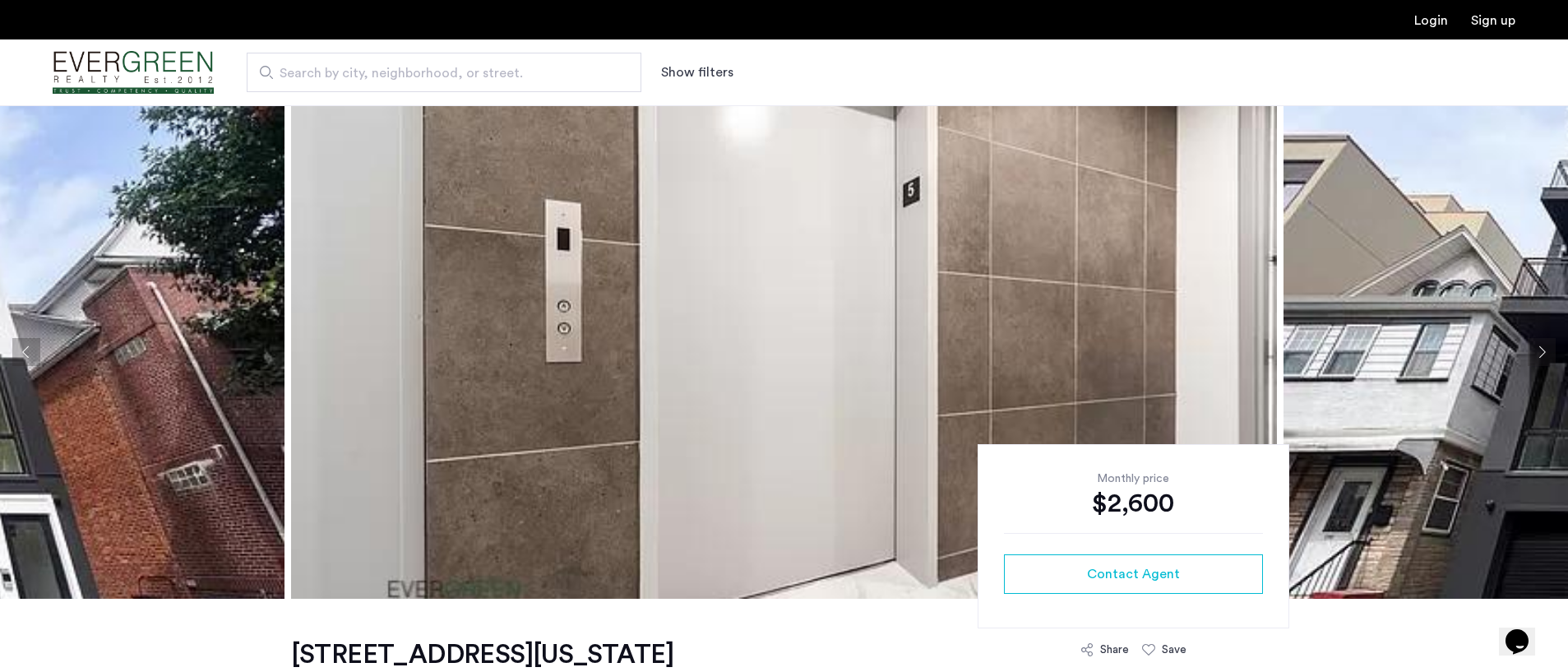
click at [1540, 358] on button "Next apartment" at bounding box center [1541, 352] width 28 height 28
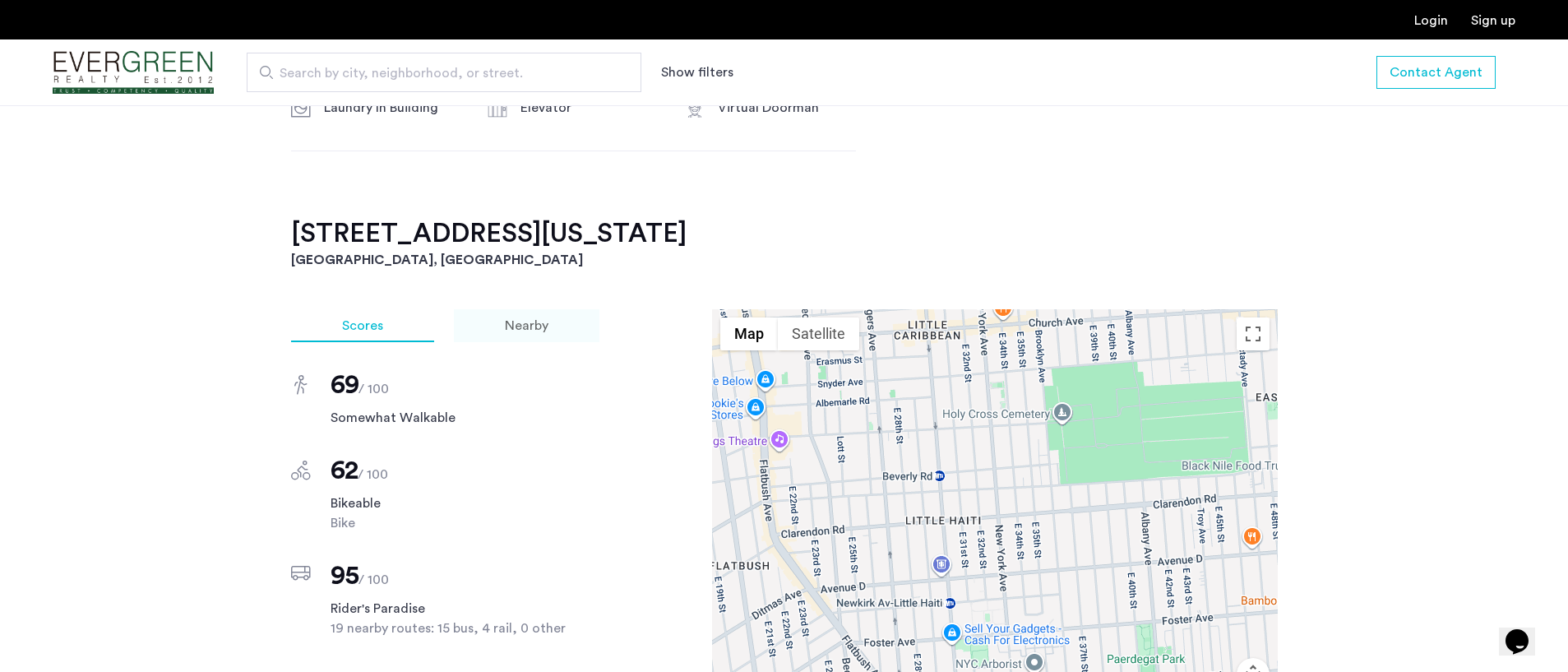
scroll to position [1481, 0]
